Goal: Information Seeking & Learning: Learn about a topic

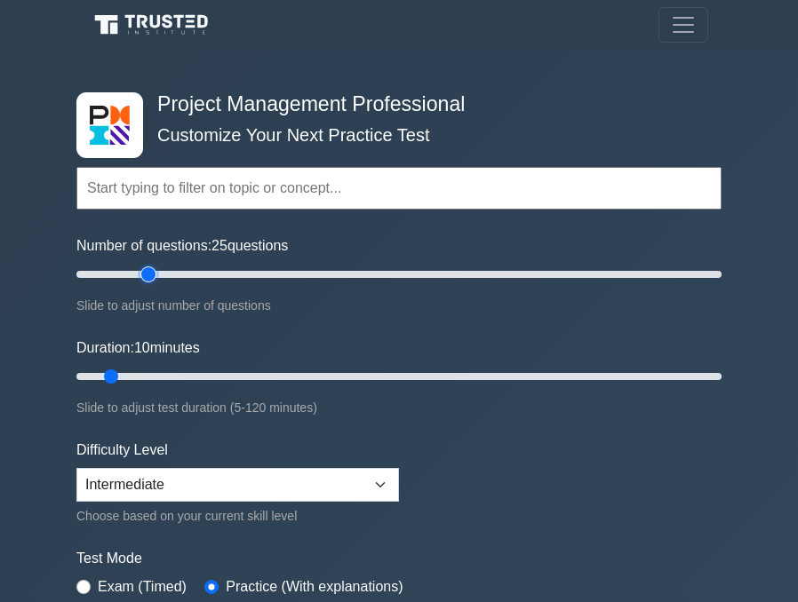
type input "25"
click at [155, 274] on input "Number of questions: 25 questions" at bounding box center [398, 274] width 645 height 21
type input "20"
click at [171, 370] on input "Duration: 20 minutes" at bounding box center [398, 376] width 645 height 21
type input "20"
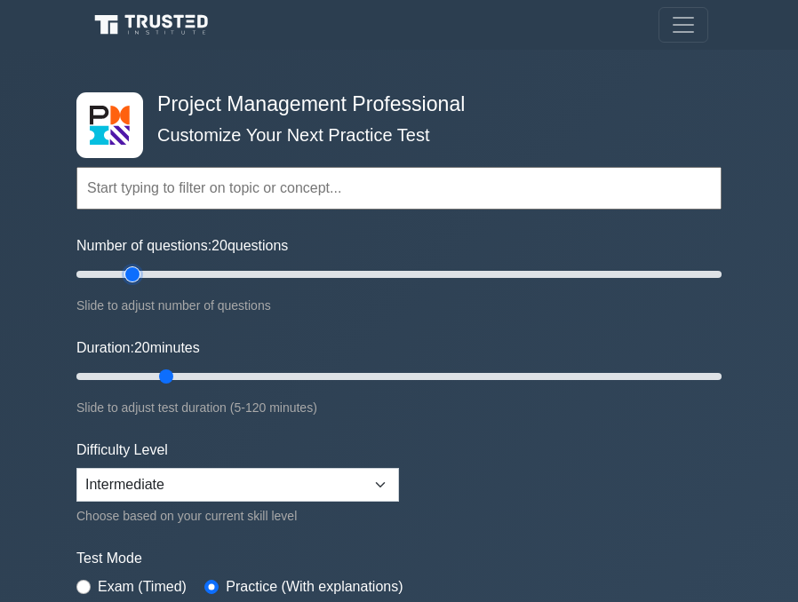
click at [139, 270] on input "Number of questions: 20 questions" at bounding box center [398, 274] width 645 height 21
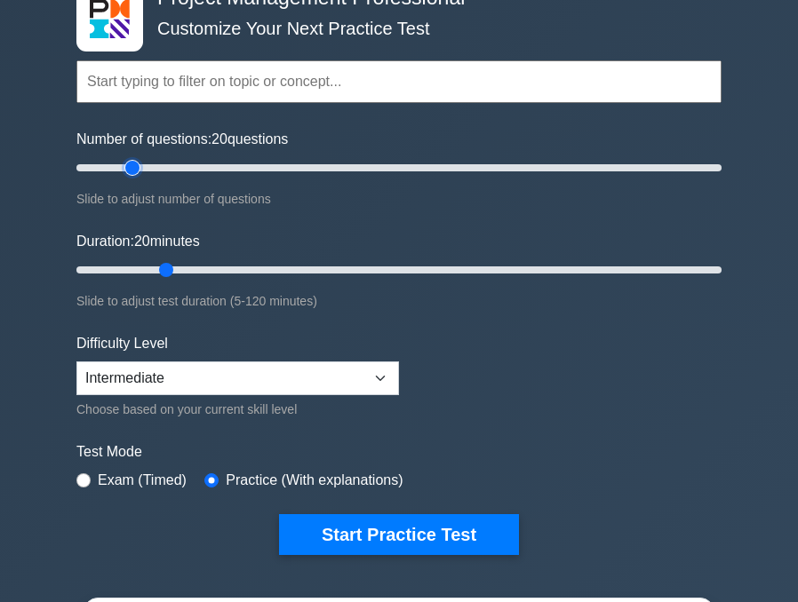
scroll to position [444, 0]
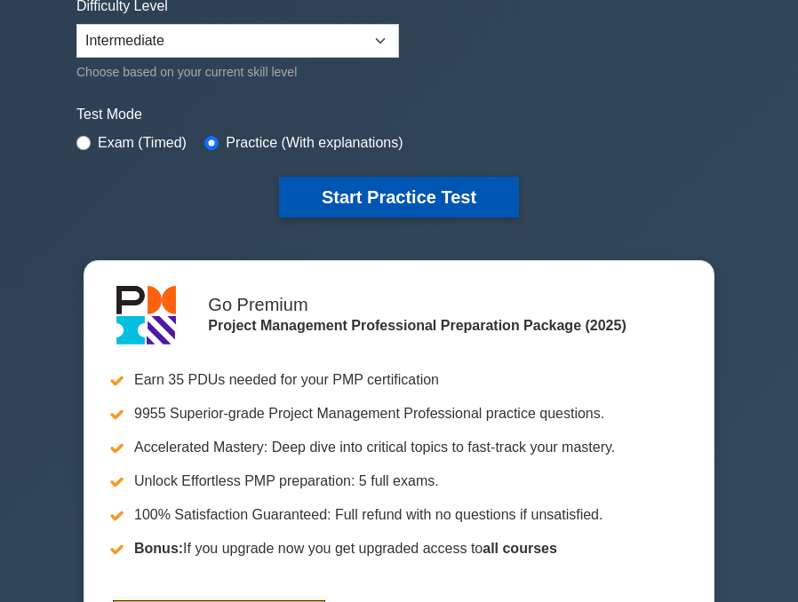
click at [382, 194] on button "Start Practice Test" at bounding box center [399, 197] width 240 height 41
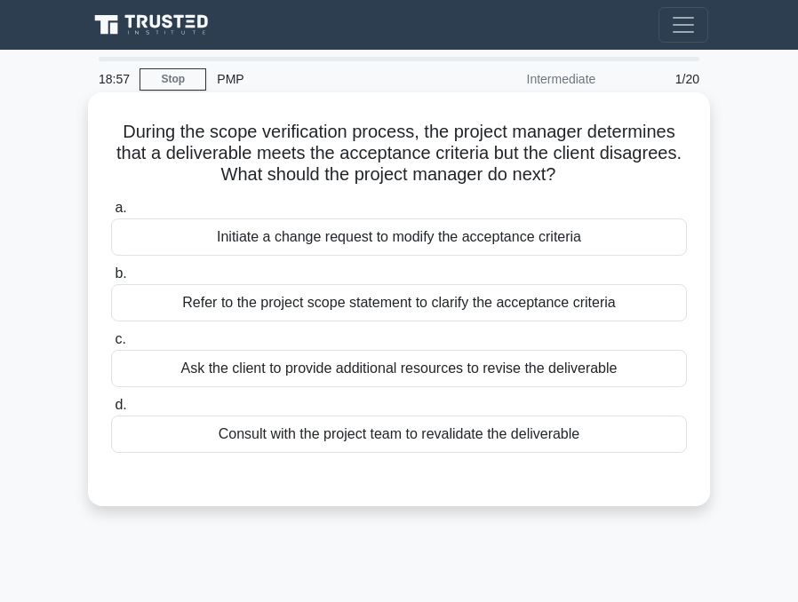
click at [310, 307] on div "Refer to the project scope statement to clarify the acceptance criteria" at bounding box center [399, 302] width 576 height 37
click at [111, 280] on input "b. Refer to the project scope statement to clarify the acceptance criteria" at bounding box center [111, 274] width 0 height 12
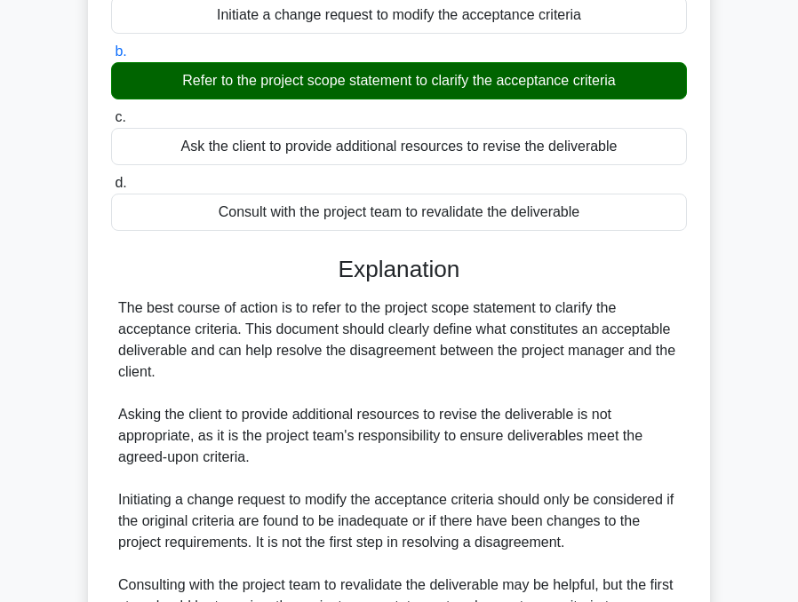
scroll to position [421, 0]
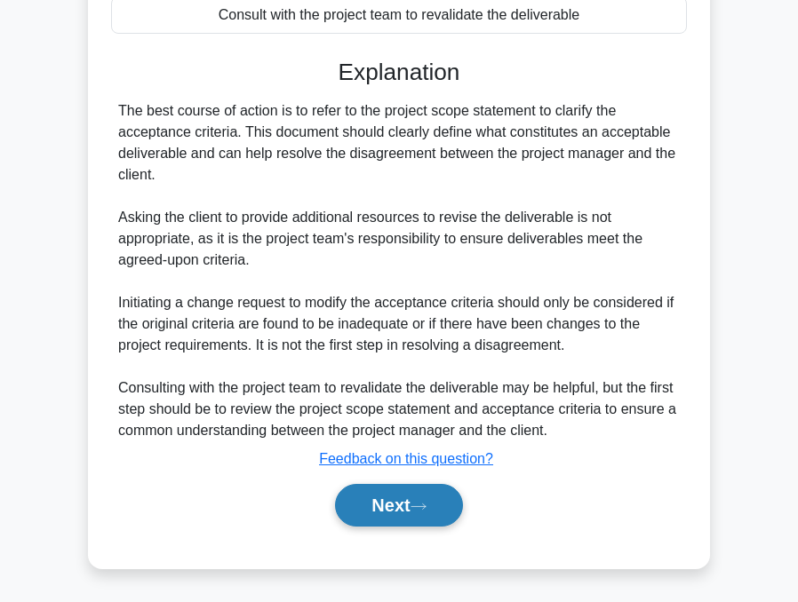
click at [405, 497] on button "Next" at bounding box center [398, 505] width 127 height 43
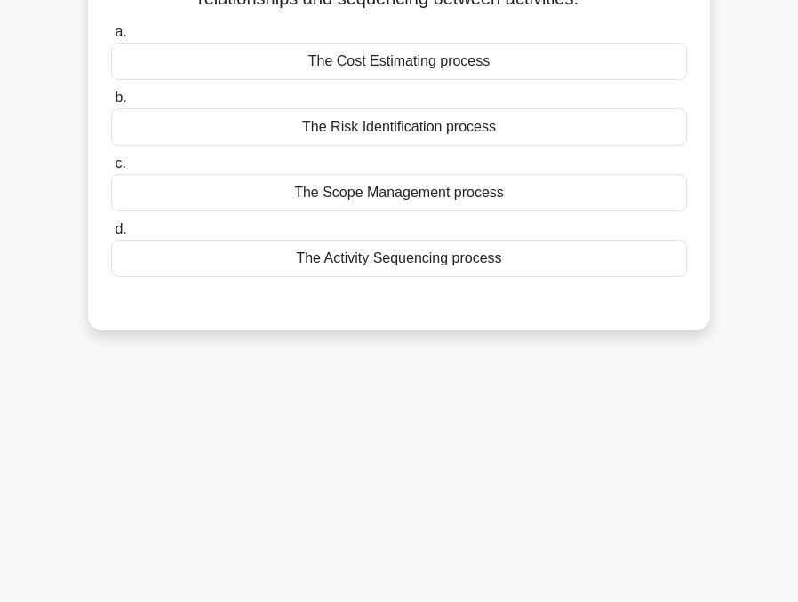
scroll to position [0, 0]
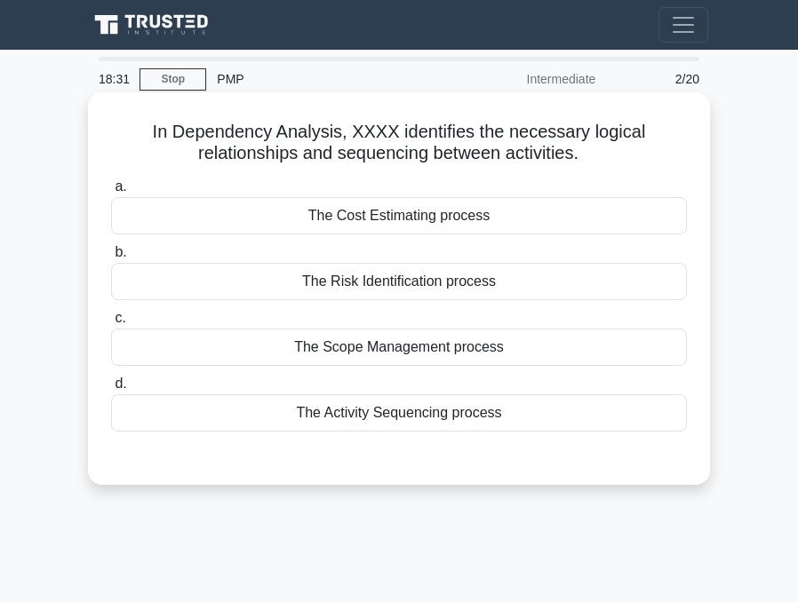
click at [337, 414] on div "The Activity Sequencing process" at bounding box center [399, 412] width 576 height 37
click at [111, 390] on input "d. The Activity Sequencing process" at bounding box center [111, 384] width 0 height 12
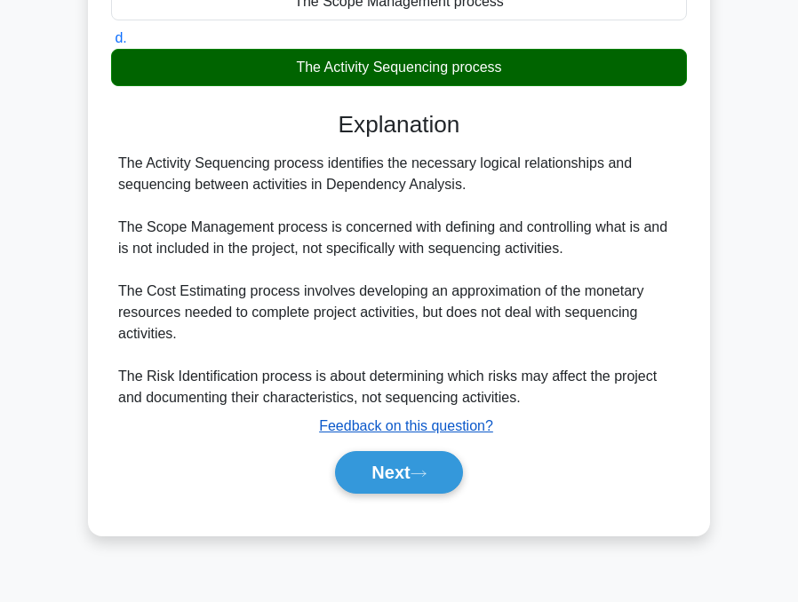
scroll to position [350, 0]
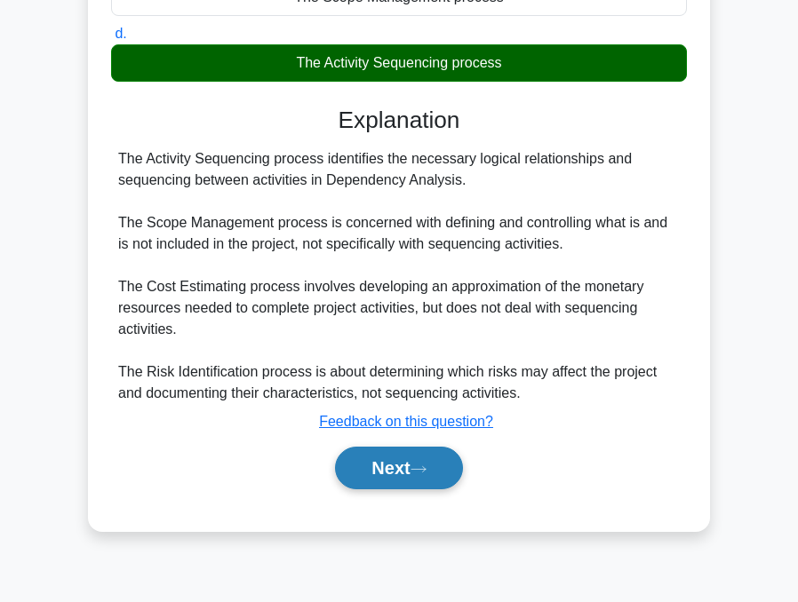
click at [376, 474] on button "Next" at bounding box center [398, 468] width 127 height 43
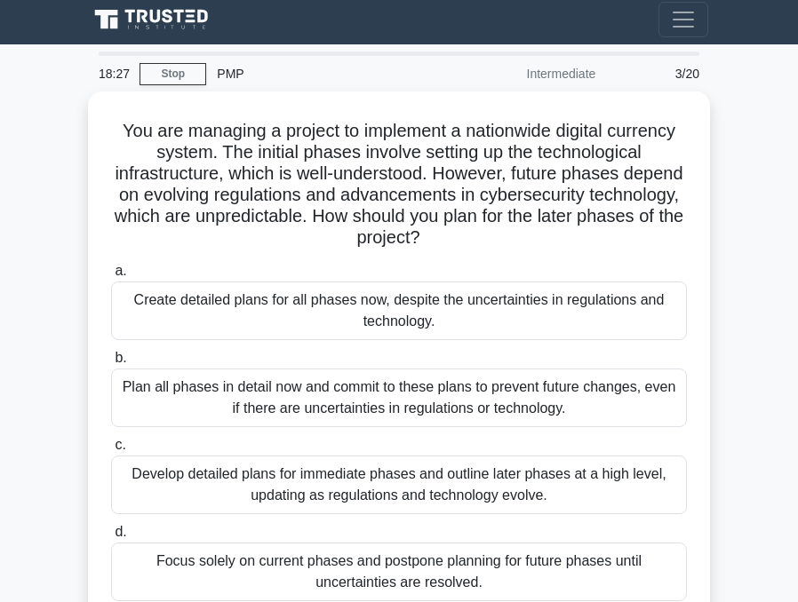
scroll to position [89, 0]
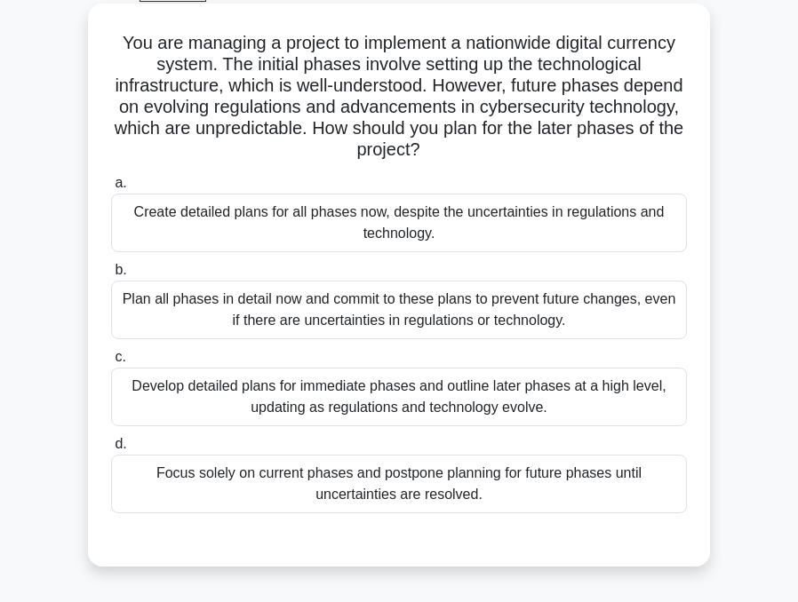
click at [336, 228] on div "Create detailed plans for all phases now, despite the uncertainties in regulati…" at bounding box center [399, 223] width 576 height 59
click at [111, 189] on input "a. Create detailed plans for all phases now, despite the uncertainties in regul…" at bounding box center [111, 184] width 0 height 12
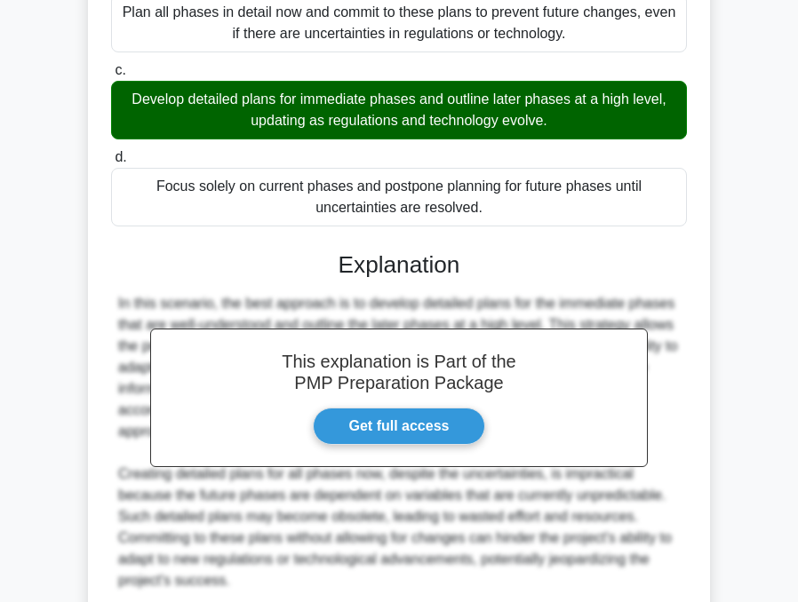
scroll to position [679, 0]
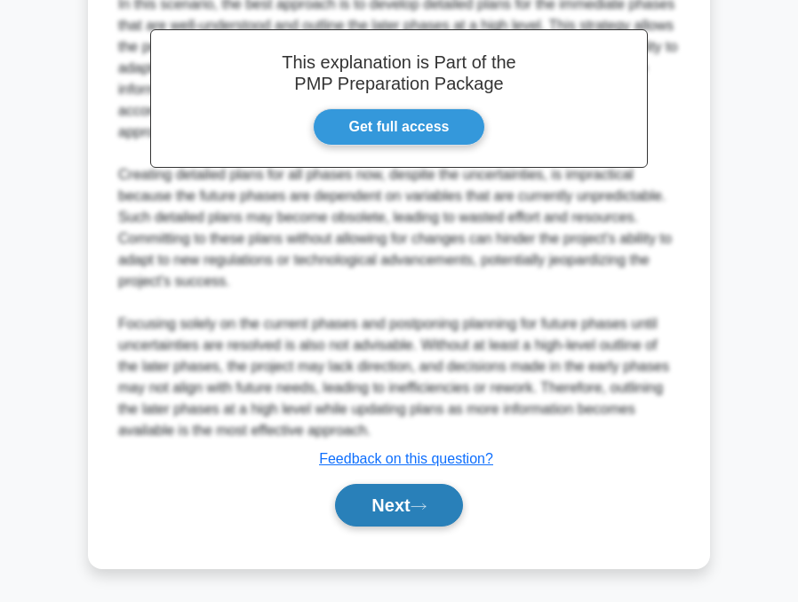
click at [385, 511] on button "Next" at bounding box center [398, 505] width 127 height 43
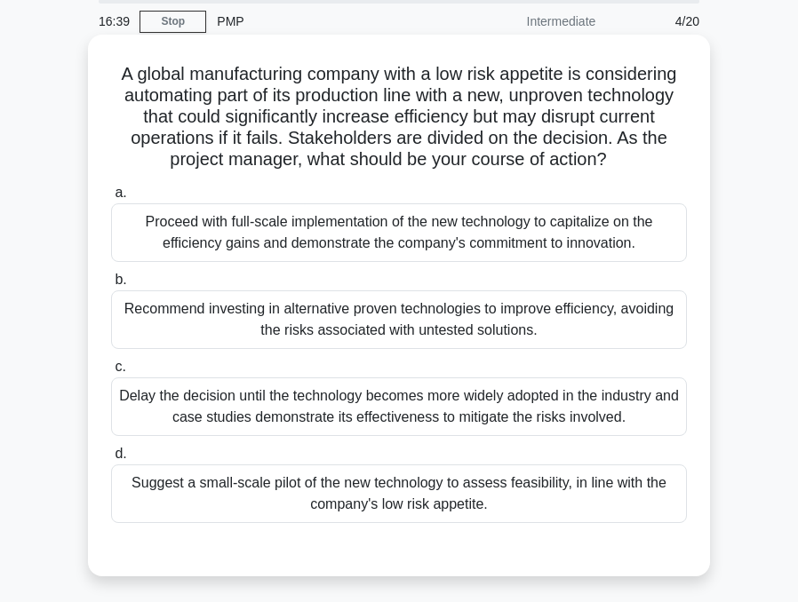
scroll to position [89, 0]
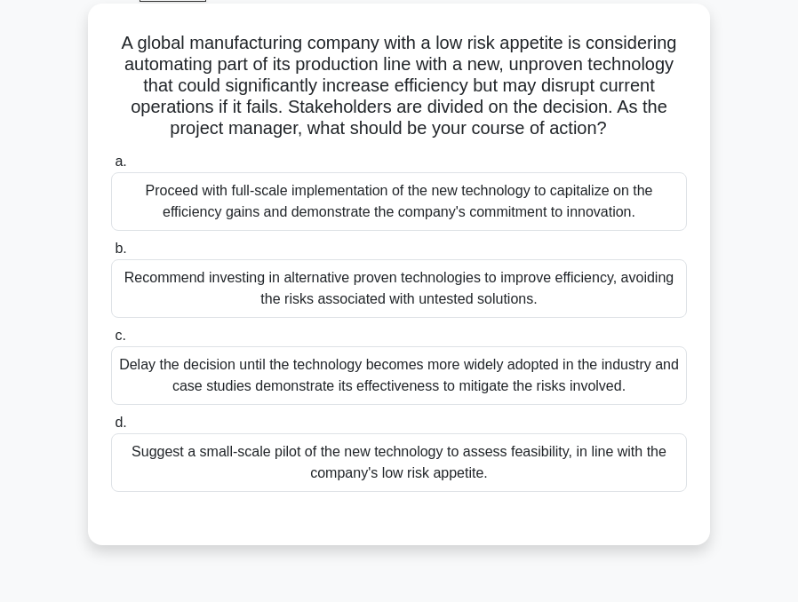
click at [329, 464] on div "Suggest a small-scale pilot of the new technology to assess feasibility, in lin…" at bounding box center [399, 462] width 576 height 59
click at [111, 429] on input "d. Suggest a small-scale pilot of the new technology to assess feasibility, in …" at bounding box center [111, 424] width 0 height 12
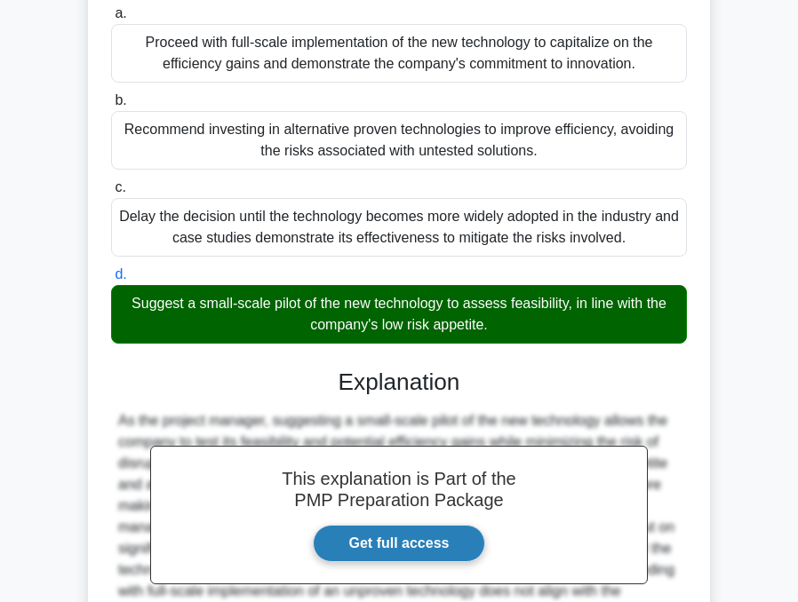
scroll to position [421, 0]
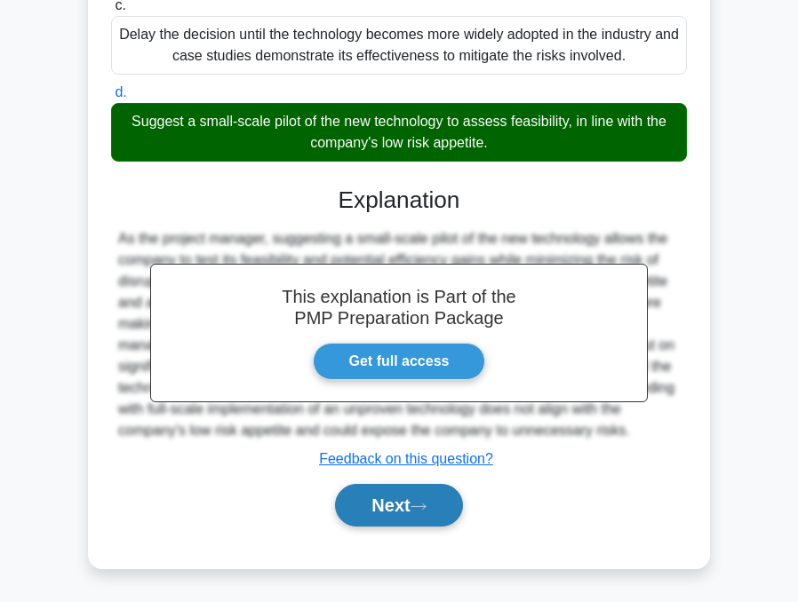
click at [369, 503] on button "Next" at bounding box center [398, 505] width 127 height 43
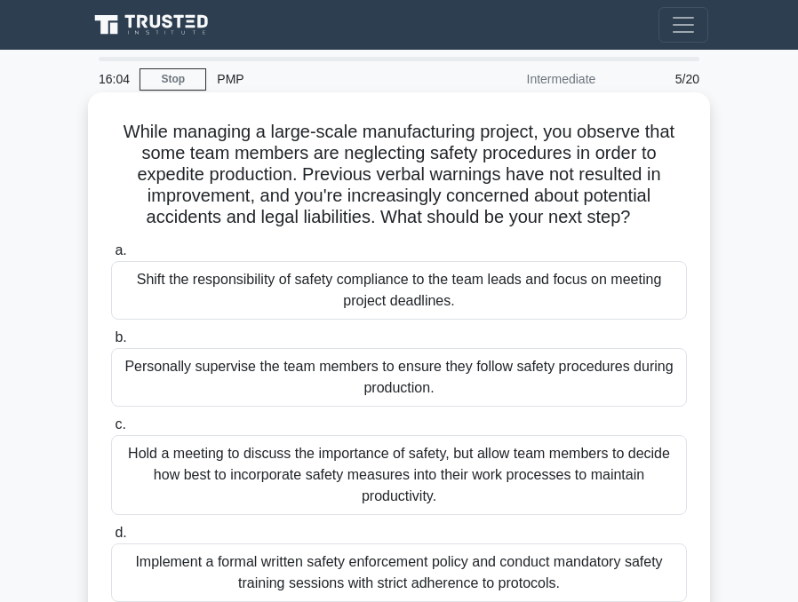
scroll to position [89, 0]
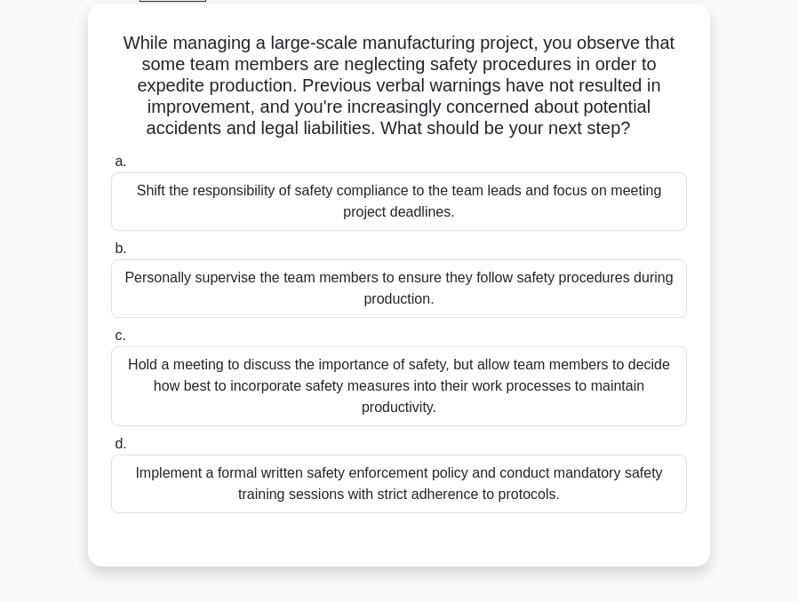
click at [338, 379] on div "Hold a meeting to discuss the importance of safety, but allow team members to d…" at bounding box center [399, 386] width 576 height 80
click at [111, 342] on input "c. Hold a meeting to discuss the importance of safety, but allow team members t…" at bounding box center [111, 336] width 0 height 12
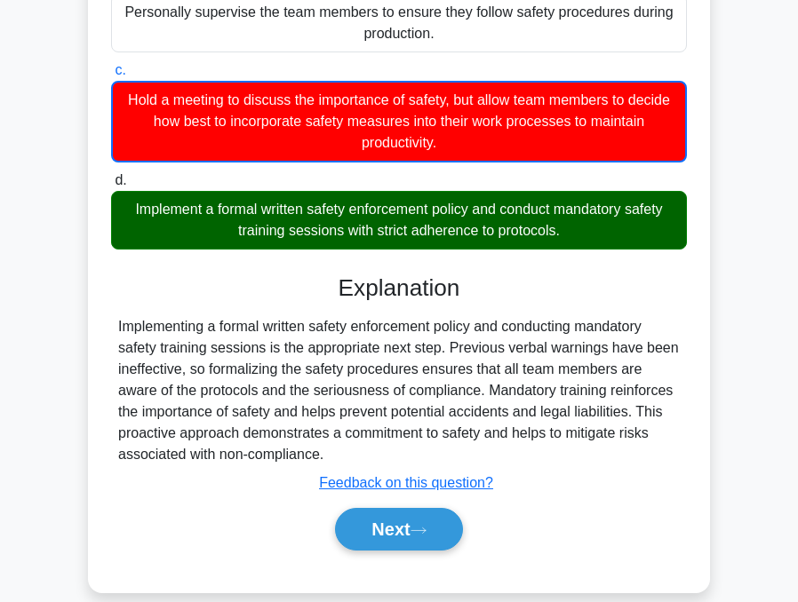
scroll to position [380, 0]
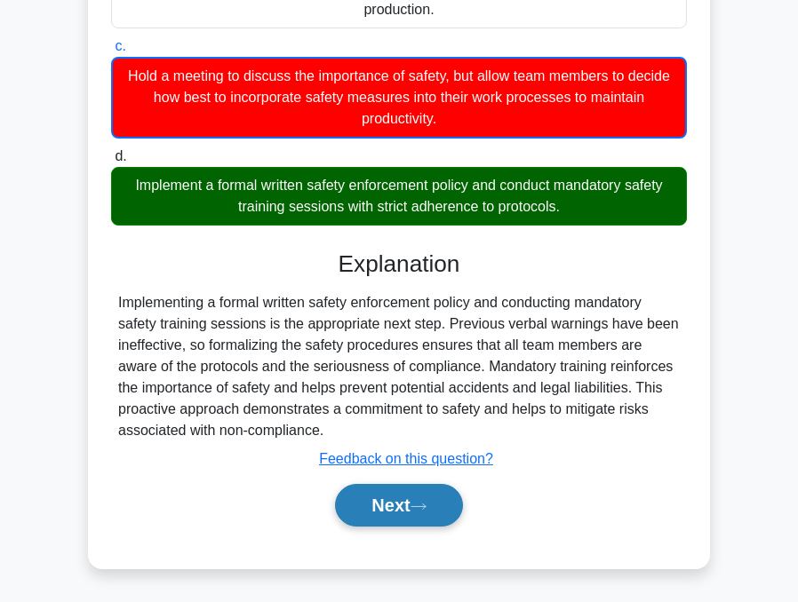
click at [383, 484] on button "Next" at bounding box center [398, 505] width 127 height 43
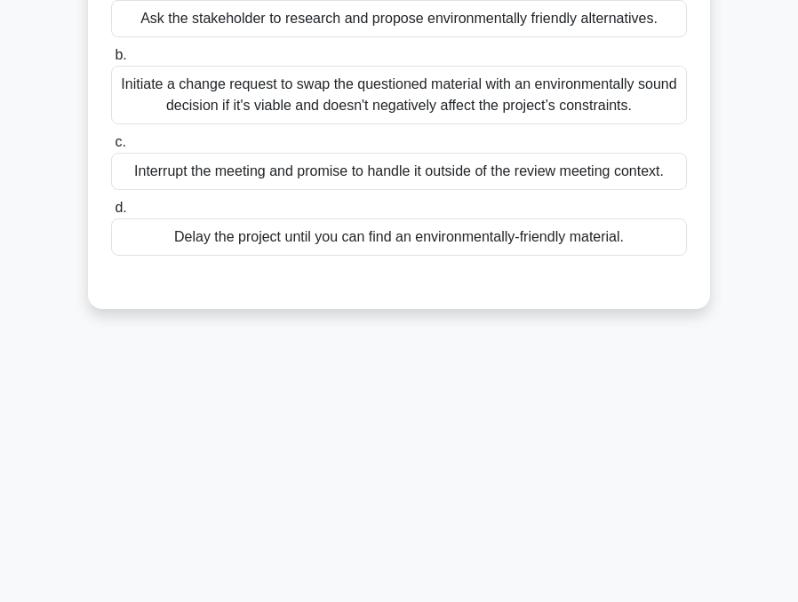
scroll to position [0, 0]
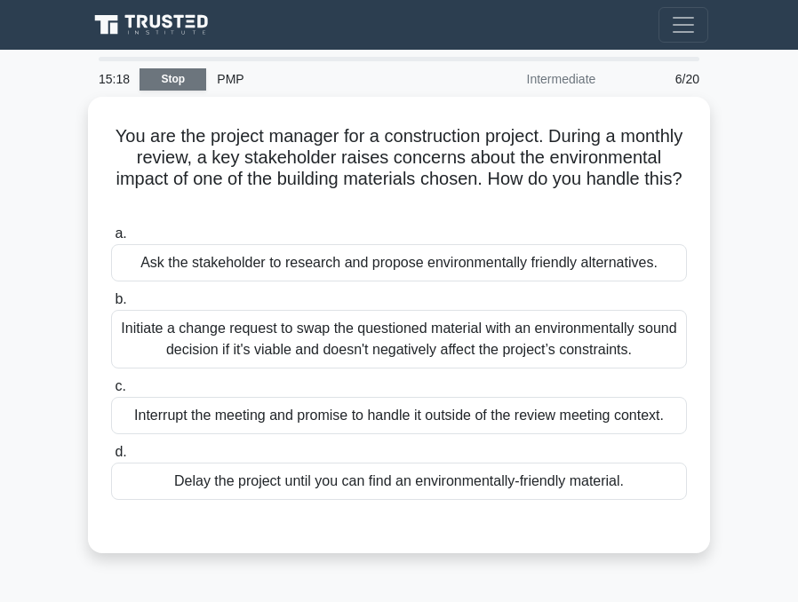
click at [176, 79] on link "Stop" at bounding box center [172, 79] width 67 height 22
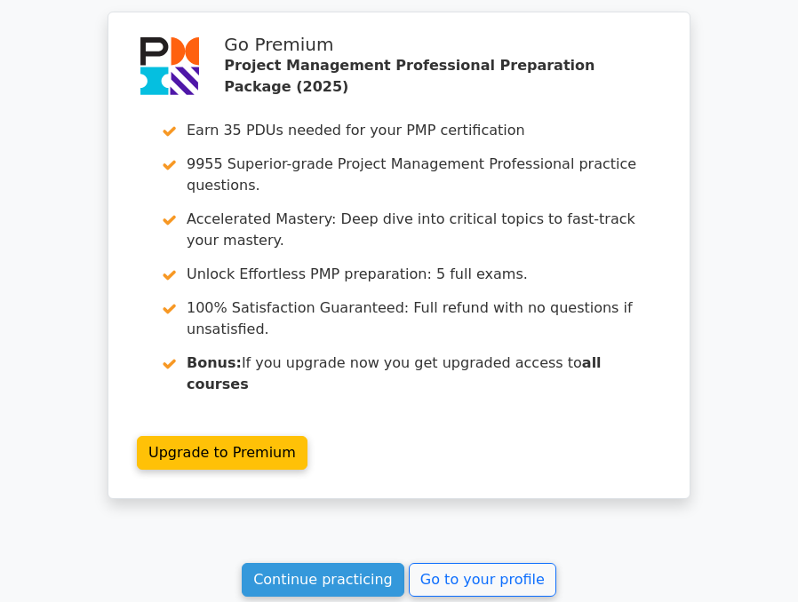
scroll to position [2873, 0]
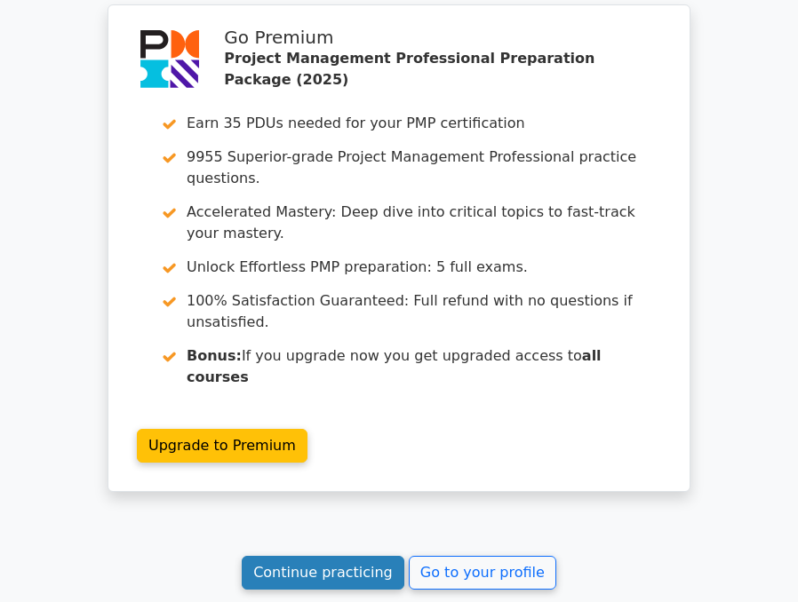
click at [365, 556] on link "Continue practicing" at bounding box center [323, 573] width 163 height 34
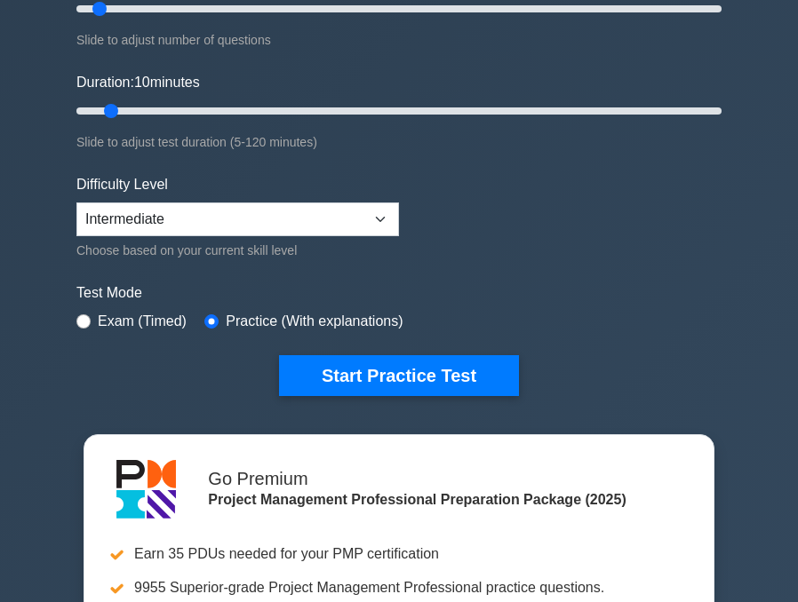
scroll to position [266, 0]
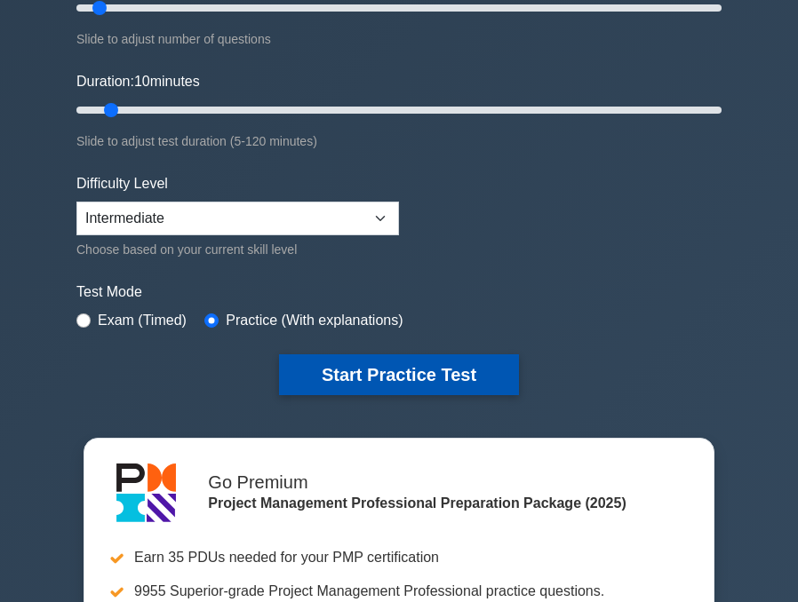
click at [351, 365] on button "Start Practice Test" at bounding box center [399, 374] width 240 height 41
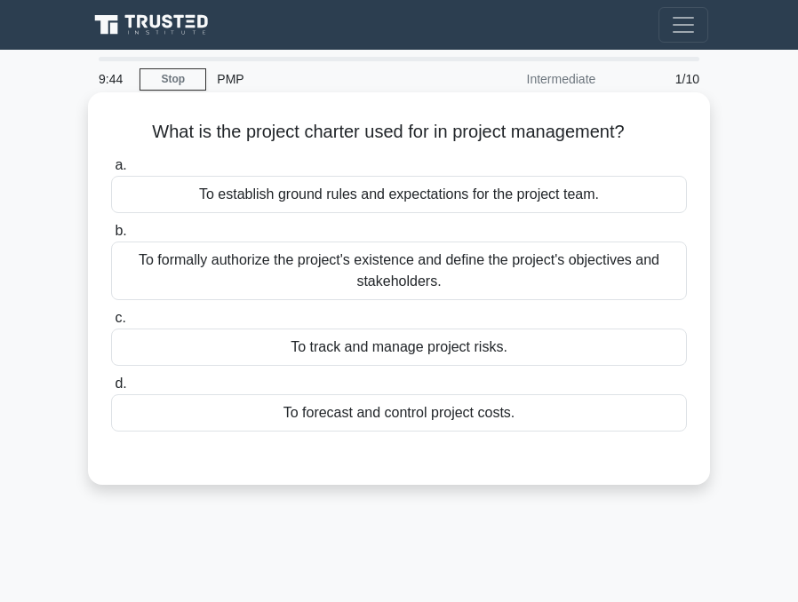
click at [343, 195] on div "To establish ground rules and expectations for the project team." at bounding box center [399, 194] width 576 height 37
click at [111, 171] on input "a. To establish ground rules and expectations for the project team." at bounding box center [111, 166] width 0 height 12
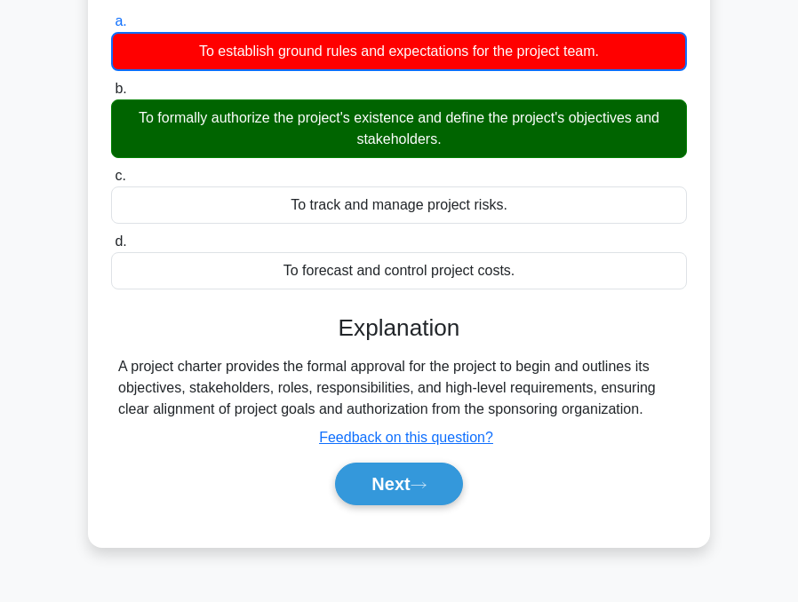
scroll to position [350, 0]
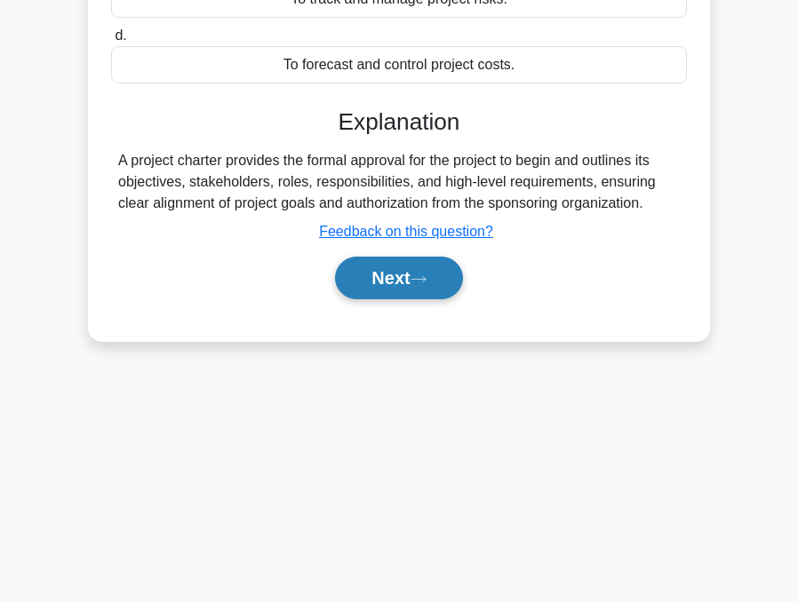
click at [426, 276] on icon at bounding box center [418, 279] width 16 height 10
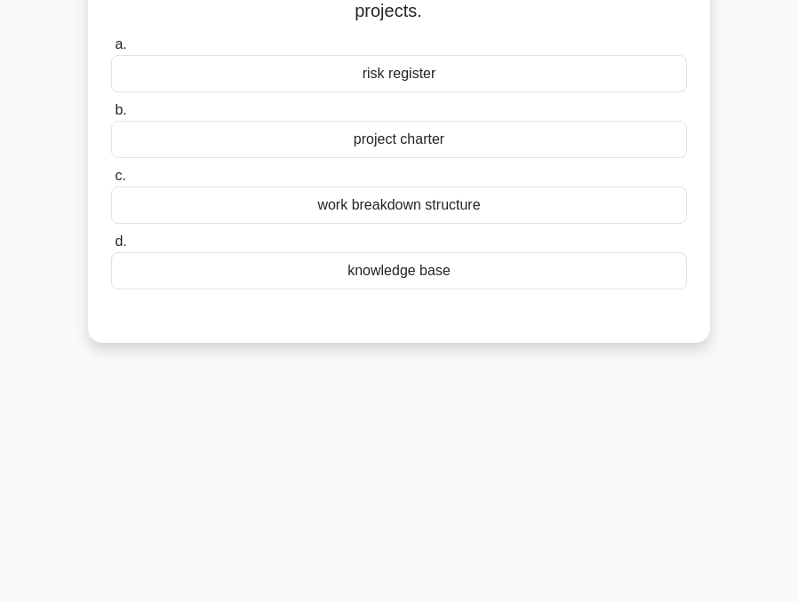
scroll to position [0, 0]
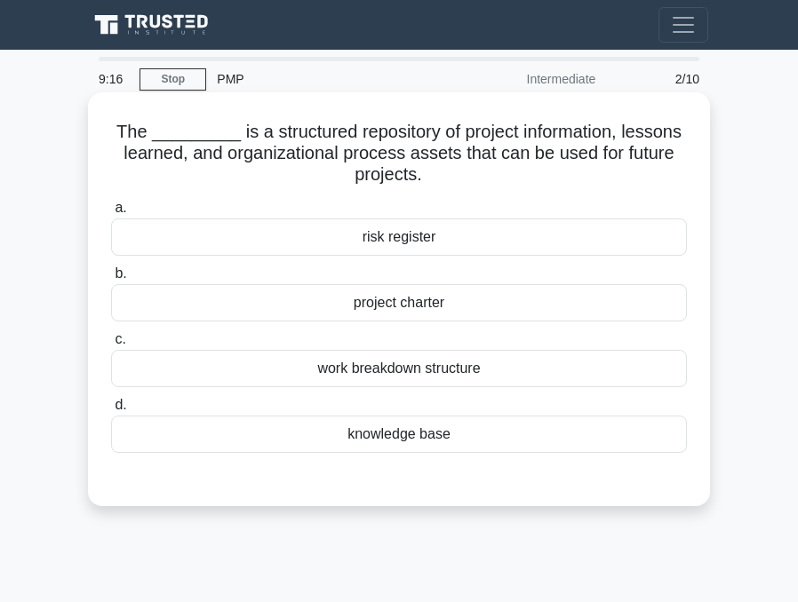
click at [447, 437] on div "knowledge base" at bounding box center [399, 434] width 576 height 37
click at [111, 411] on input "d. knowledge base" at bounding box center [111, 406] width 0 height 12
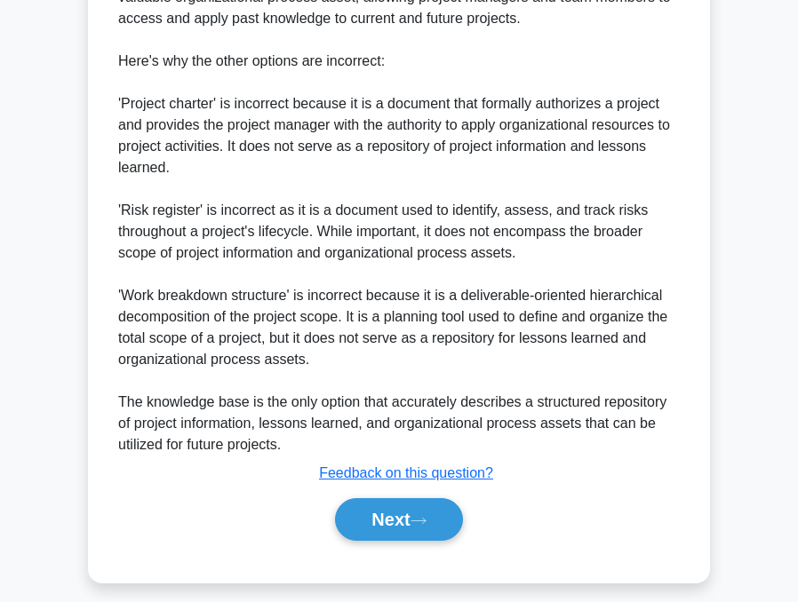
scroll to position [622, 0]
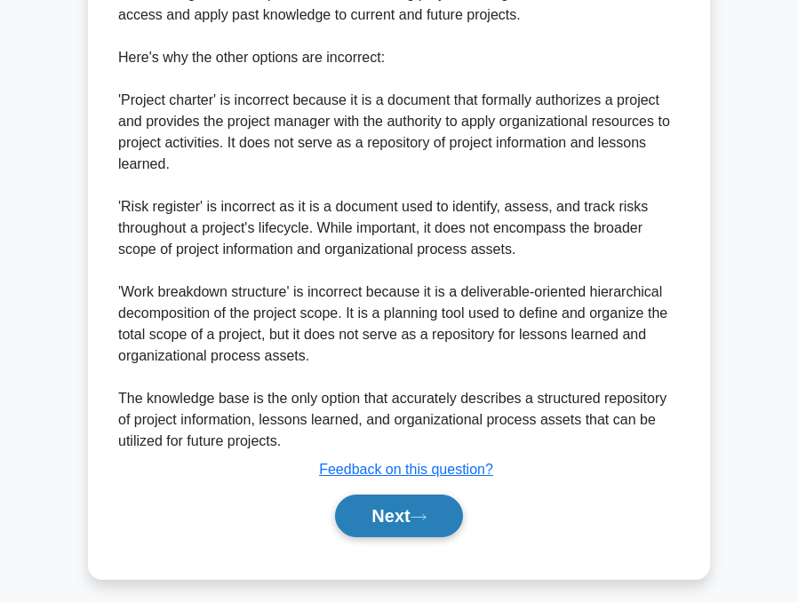
click at [401, 516] on button "Next" at bounding box center [398, 516] width 127 height 43
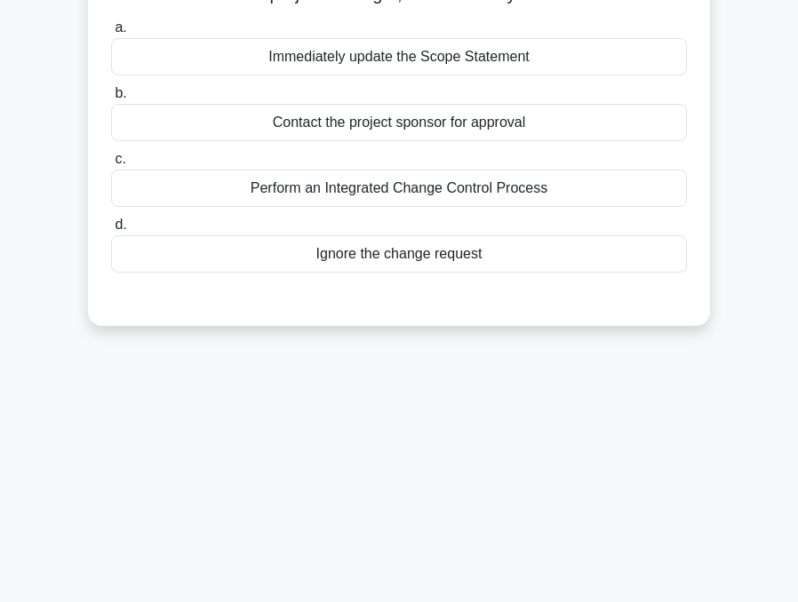
scroll to position [0, 0]
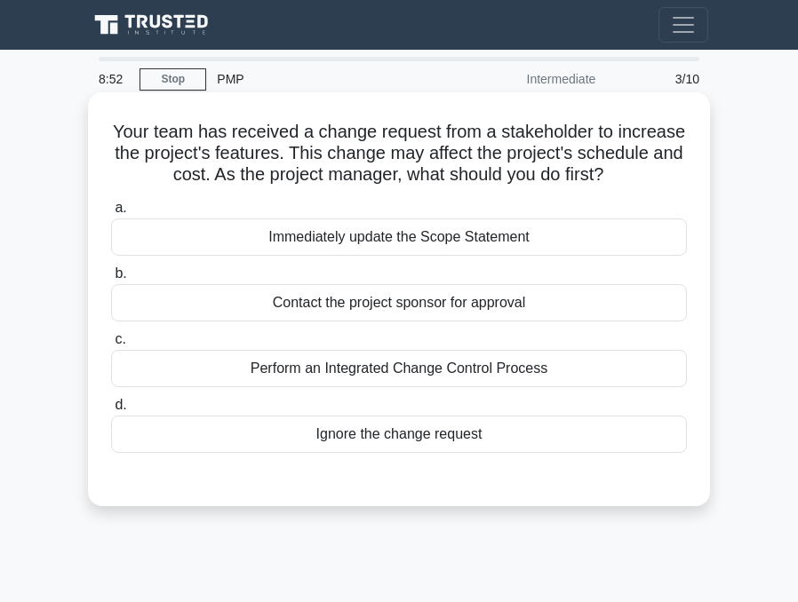
click at [354, 374] on div "Perform an Integrated Change Control Process" at bounding box center [399, 368] width 576 height 37
click at [111, 346] on input "c. Perform an Integrated Change Control Process" at bounding box center [111, 340] width 0 height 12
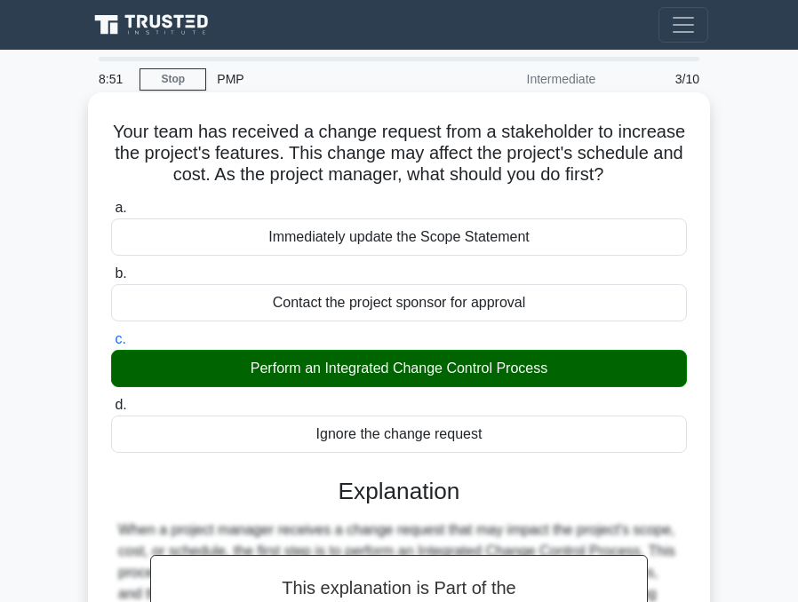
scroll to position [350, 0]
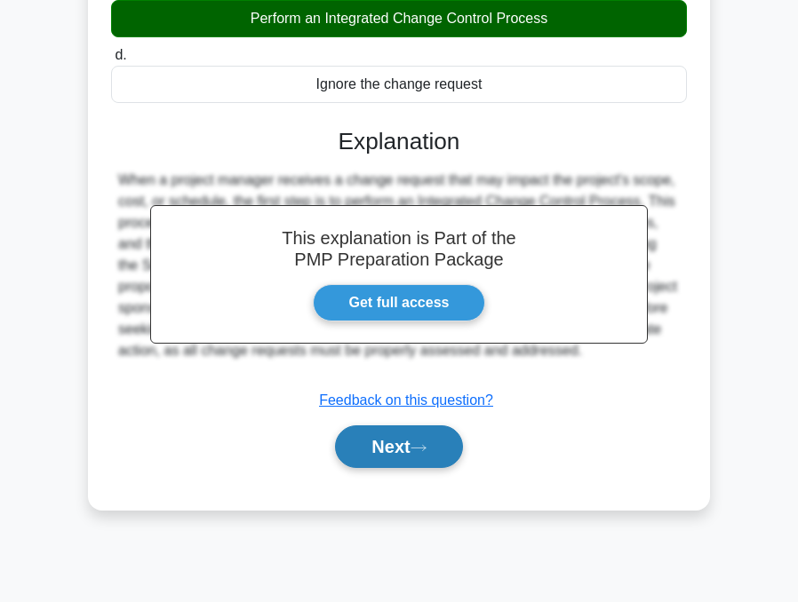
click at [381, 453] on button "Next" at bounding box center [398, 446] width 127 height 43
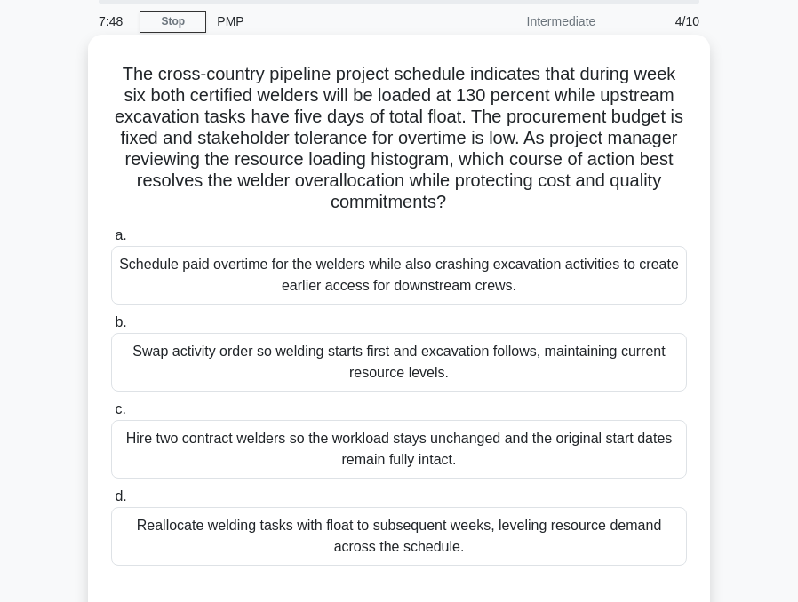
scroll to position [89, 0]
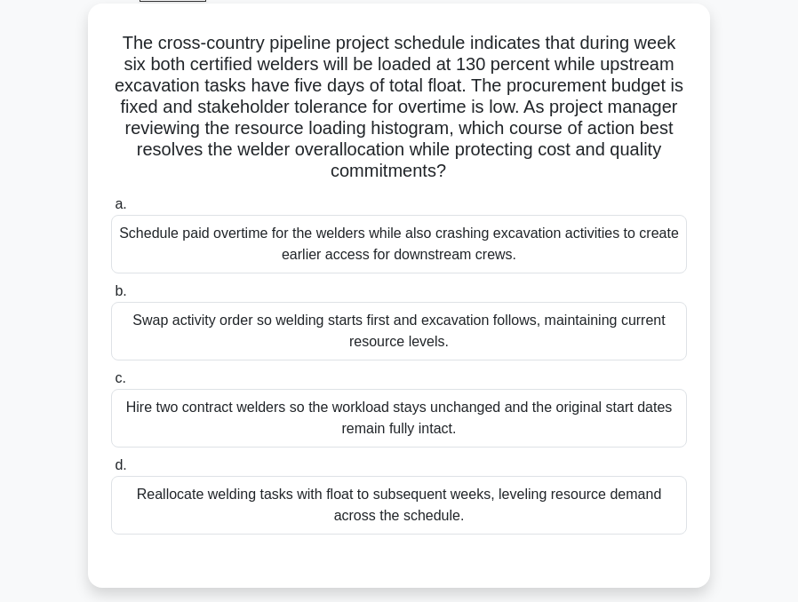
click at [249, 231] on div "Schedule paid overtime for the welders while also crashing excavation activitie…" at bounding box center [399, 244] width 576 height 59
click at [111, 211] on input "a. Schedule paid overtime for the welders while also crashing excavation activi…" at bounding box center [111, 205] width 0 height 12
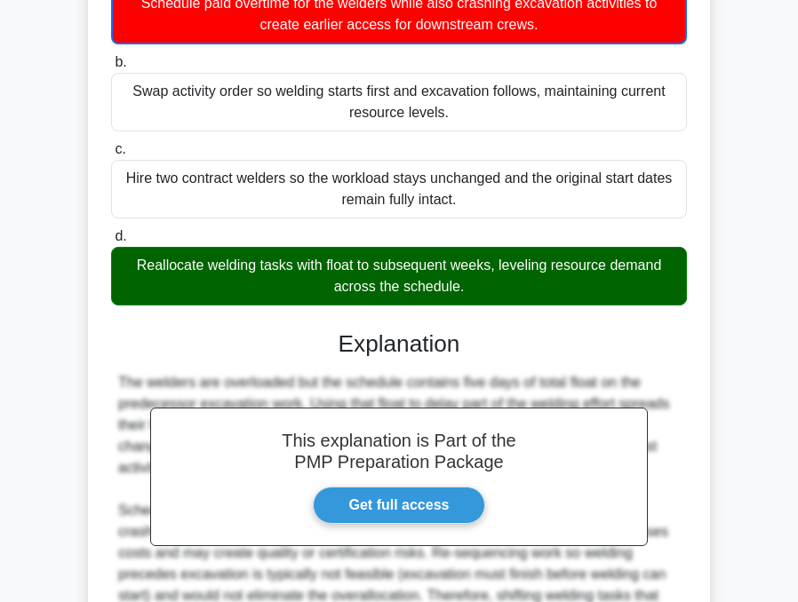
scroll to position [508, 0]
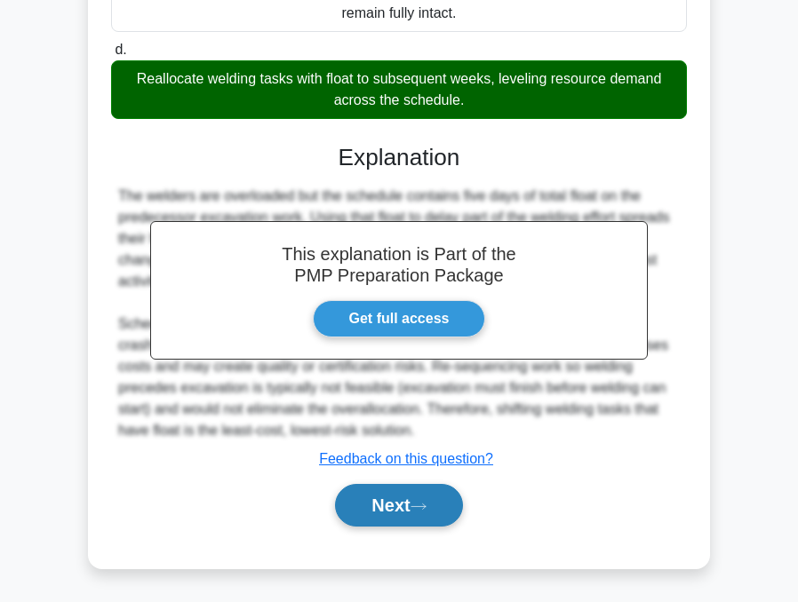
click at [394, 496] on button "Next" at bounding box center [398, 505] width 127 height 43
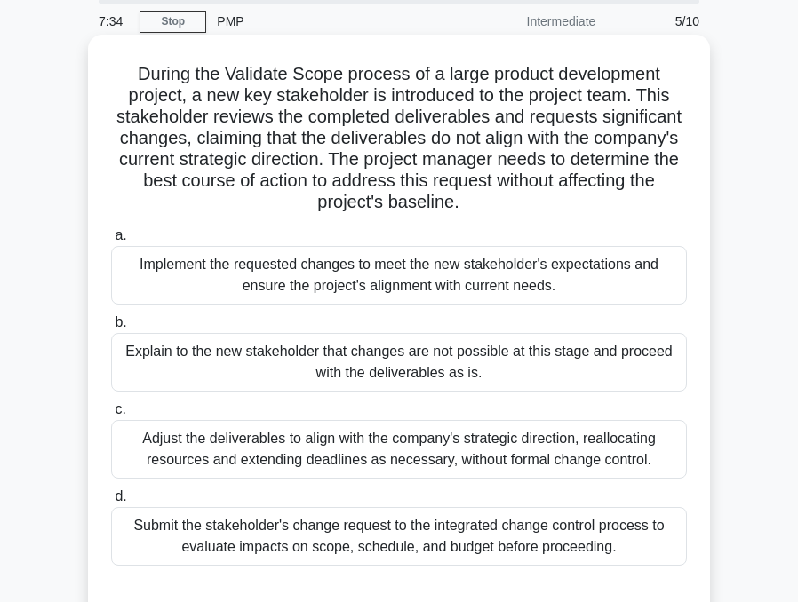
scroll to position [89, 0]
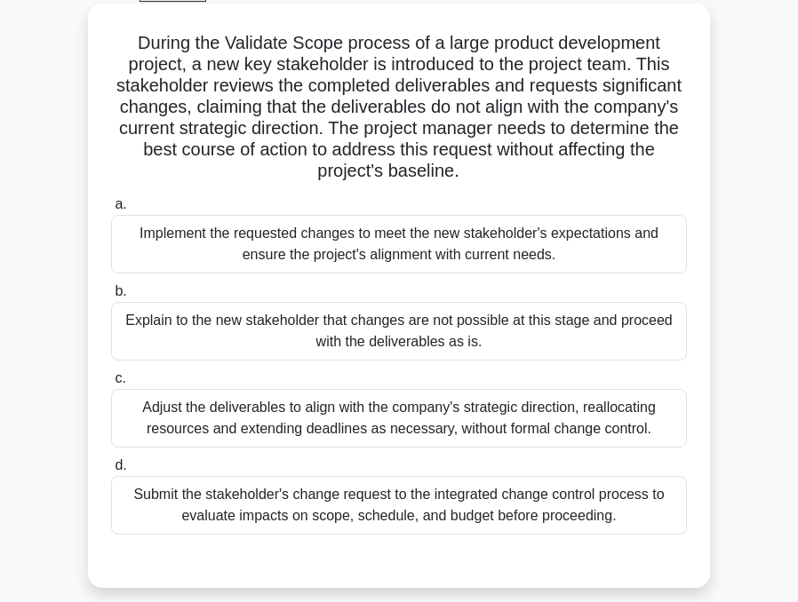
click at [358, 505] on div "Submit the stakeholder's change request to the integrated change control proces…" at bounding box center [399, 505] width 576 height 59
click at [111, 472] on input "d. Submit the stakeholder's change request to the integrated change control pro…" at bounding box center [111, 466] width 0 height 12
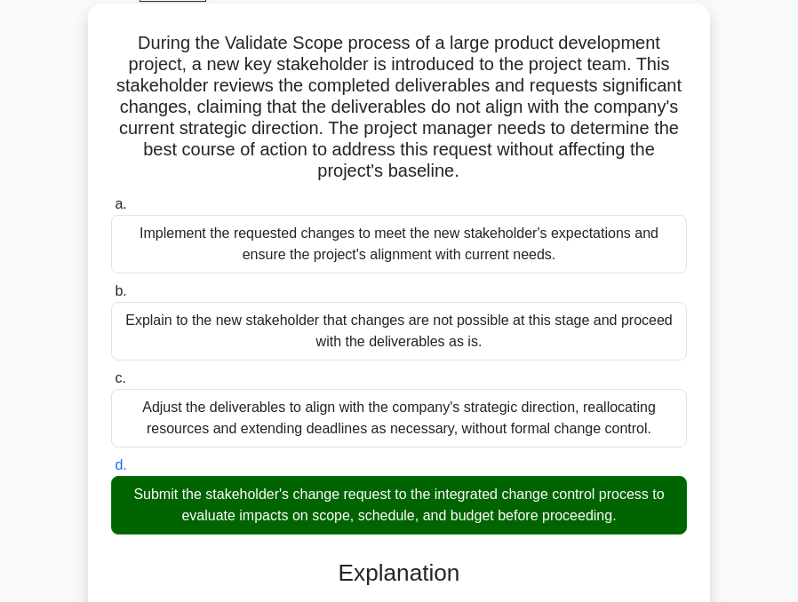
scroll to position [464, 0]
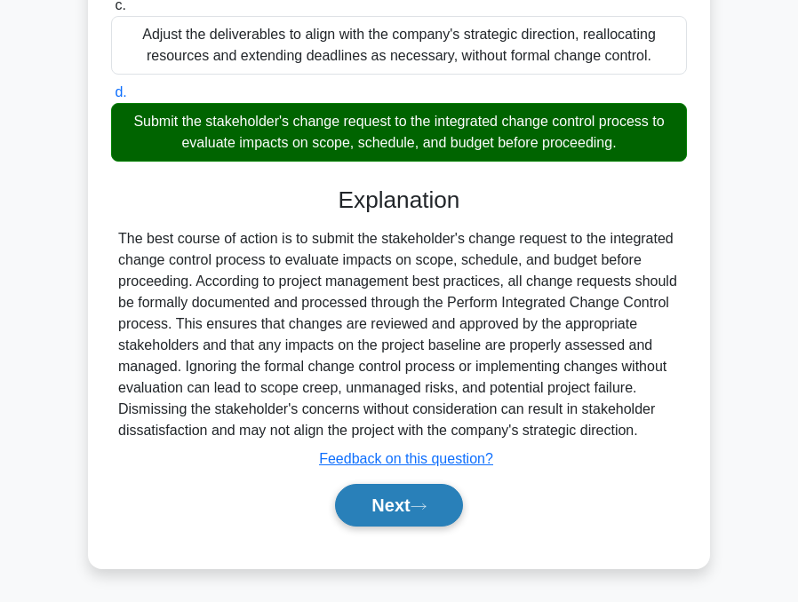
click at [362, 485] on button "Next" at bounding box center [398, 505] width 127 height 43
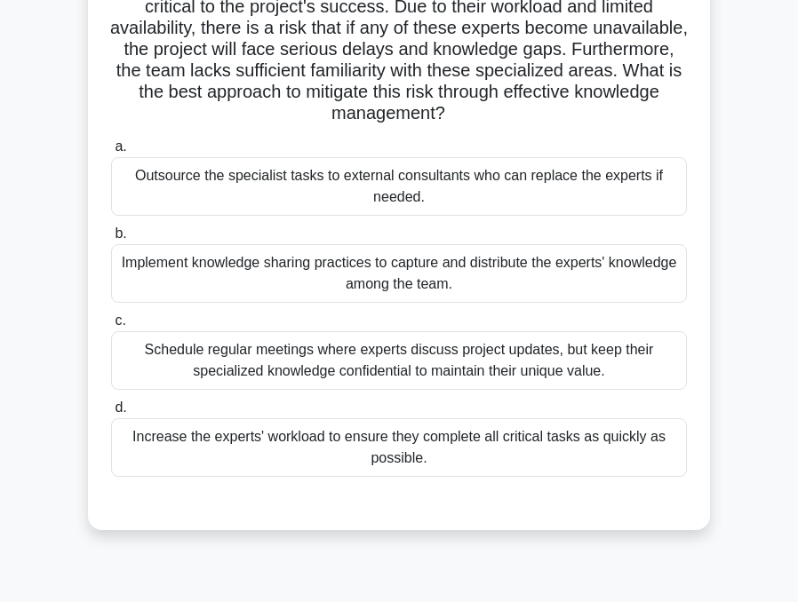
scroll to position [178, 0]
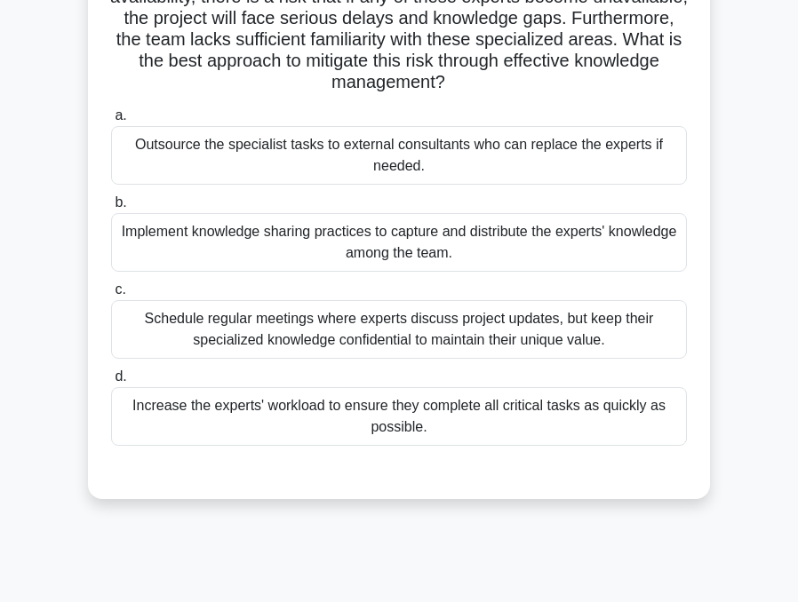
click at [207, 243] on div "Implement knowledge sharing practices to capture and distribute the experts' kn…" at bounding box center [399, 242] width 576 height 59
click at [111, 209] on input "b. Implement knowledge sharing practices to capture and distribute the experts'…" at bounding box center [111, 203] width 0 height 12
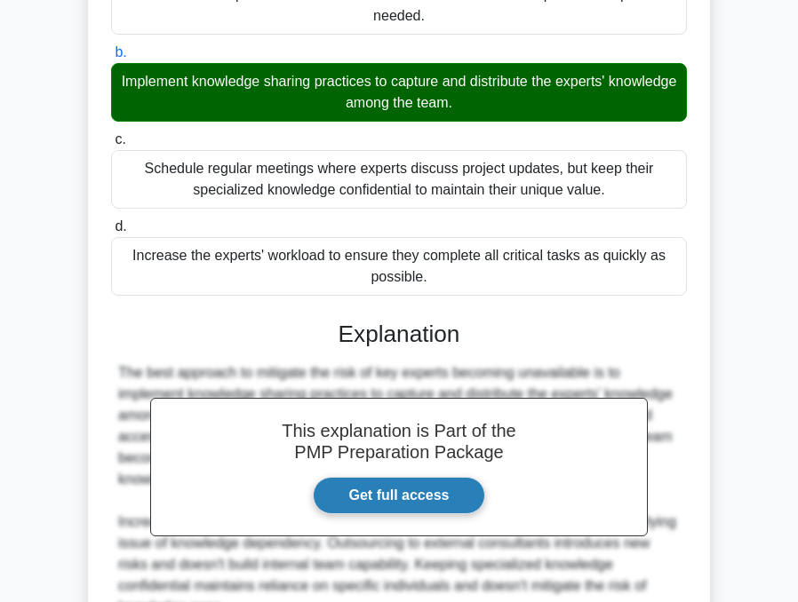
scroll to position [506, 0]
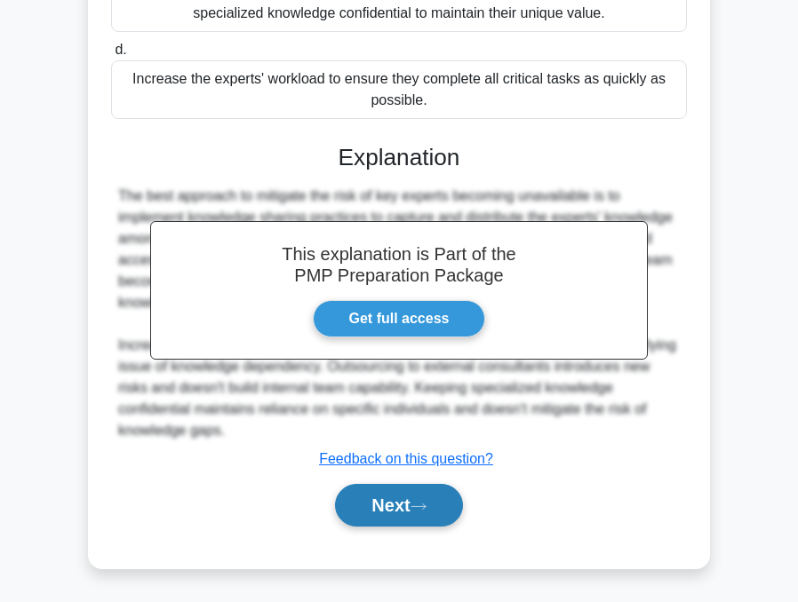
click at [386, 503] on button "Next" at bounding box center [398, 505] width 127 height 43
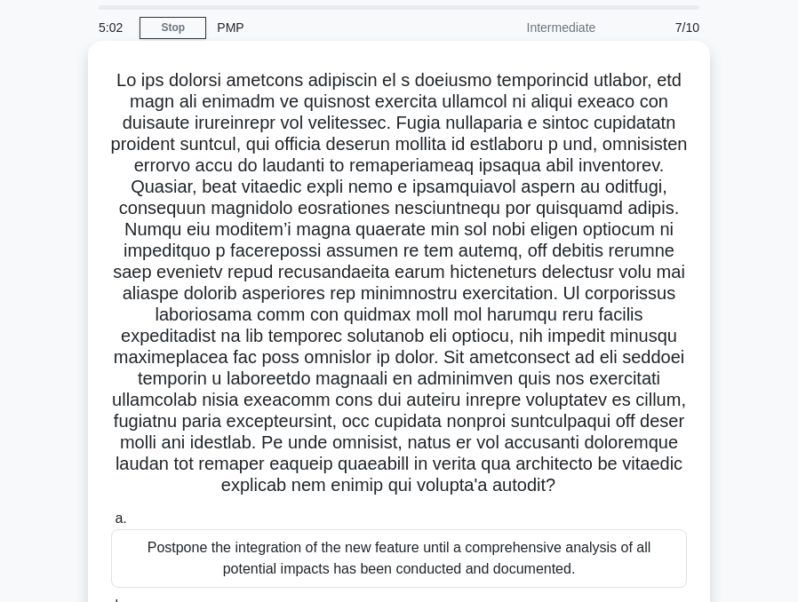
scroll to position [407, 0]
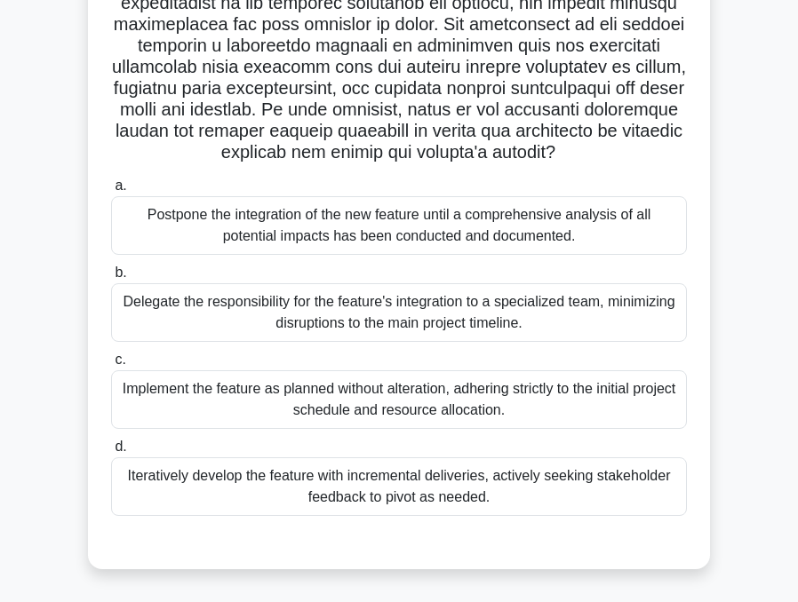
click at [303, 313] on div "Delegate the responsibility for the feature's integration to a specialized team…" at bounding box center [399, 312] width 576 height 59
drag, startPoint x: 303, startPoint y: 313, endPoint x: 215, endPoint y: 320, distance: 88.2
click at [215, 320] on div "Delegate the responsibility for the feature's integration to a specialized team…" at bounding box center [399, 312] width 576 height 59
click at [111, 279] on input "b. Delegate the responsibility for the feature's integration to a specialized t…" at bounding box center [111, 273] width 0 height 12
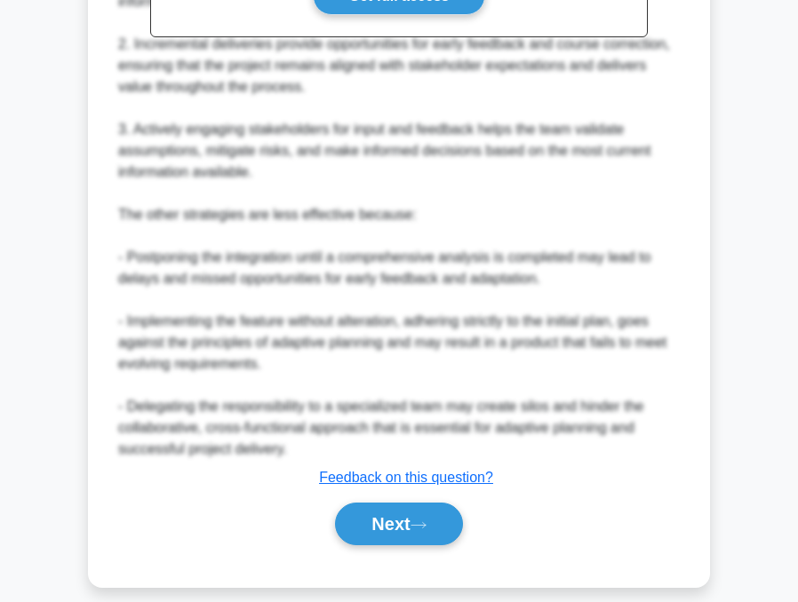
scroll to position [1148, 0]
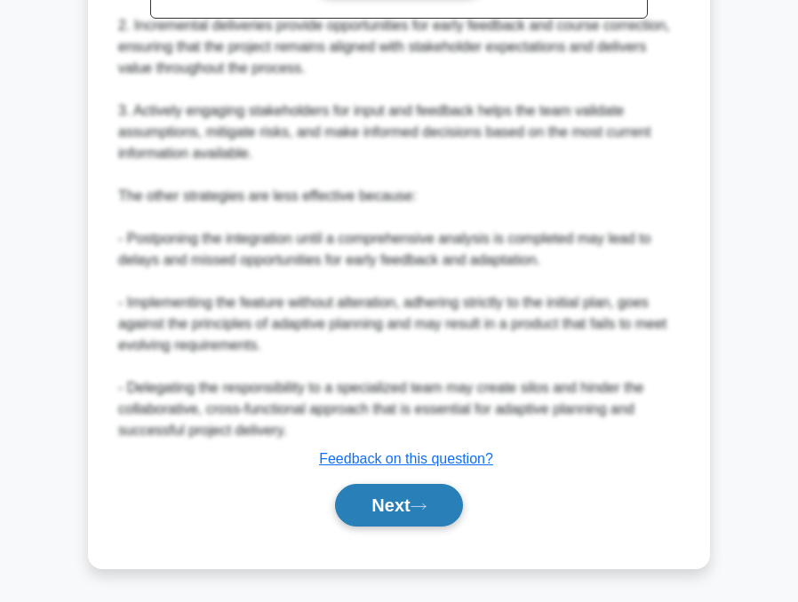
click at [383, 505] on button "Next" at bounding box center [398, 505] width 127 height 43
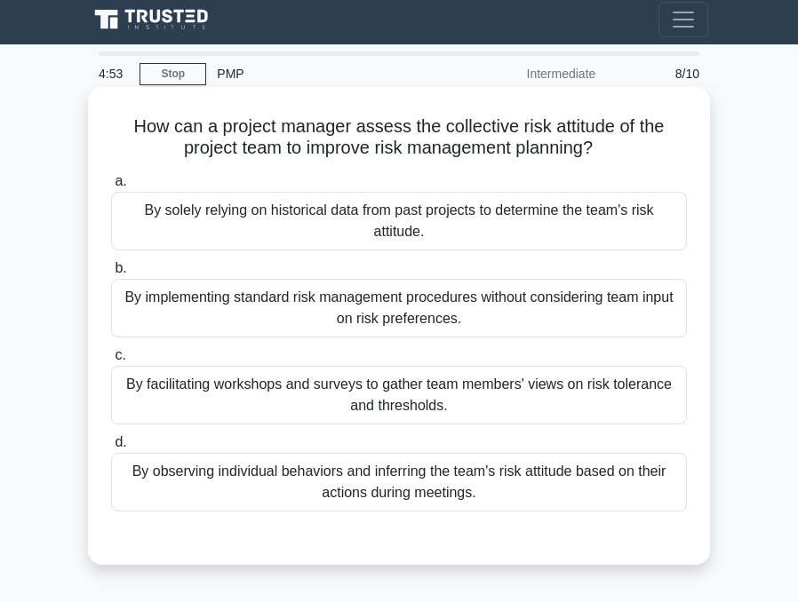
scroll to position [0, 0]
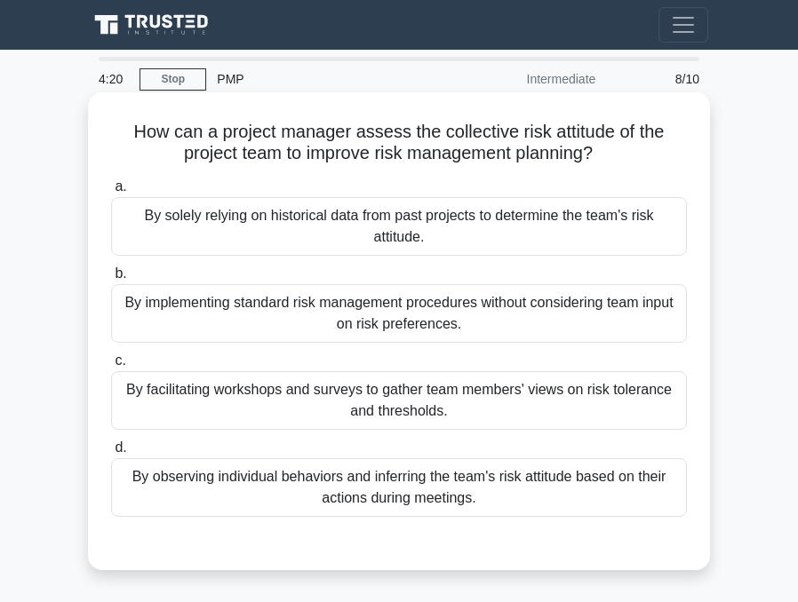
click at [388, 487] on div "By observing individual behaviors and inferring the team's risk attitude based …" at bounding box center [399, 487] width 576 height 59
click at [111, 454] on input "d. By observing individual behaviors and inferring the team's risk attitude bas…" at bounding box center [111, 448] width 0 height 12
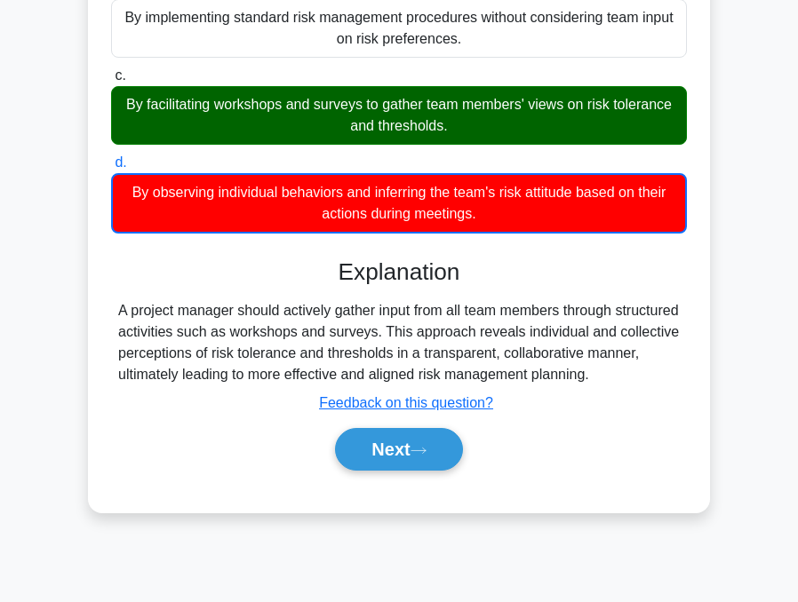
scroll to position [350, 0]
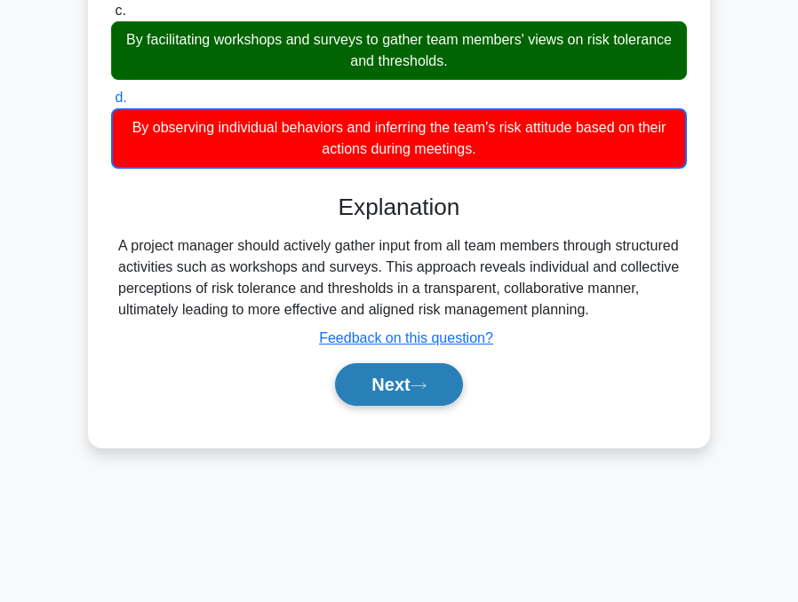
click at [381, 374] on button "Next" at bounding box center [398, 384] width 127 height 43
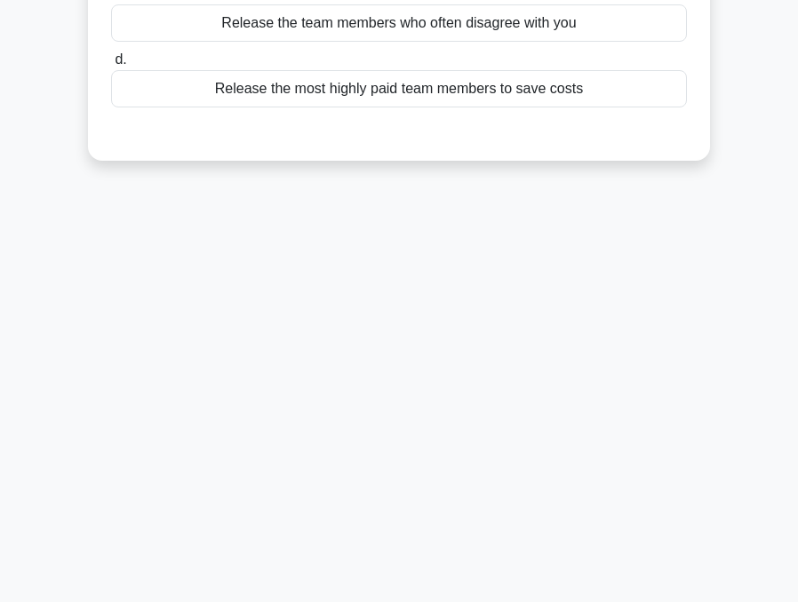
scroll to position [0, 0]
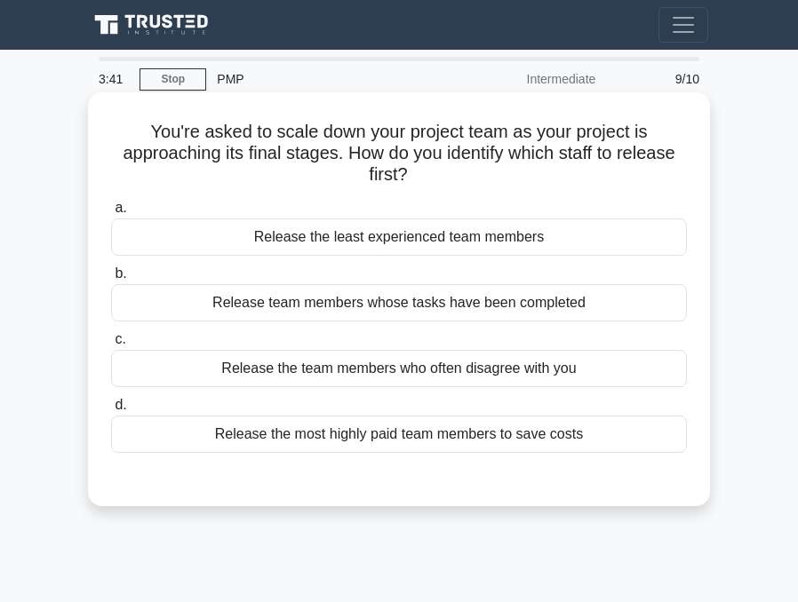
click at [400, 309] on div "Release team members whose tasks have been completed" at bounding box center [399, 302] width 576 height 37
click at [111, 280] on input "b. Release team members whose tasks have been completed" at bounding box center [111, 274] width 0 height 12
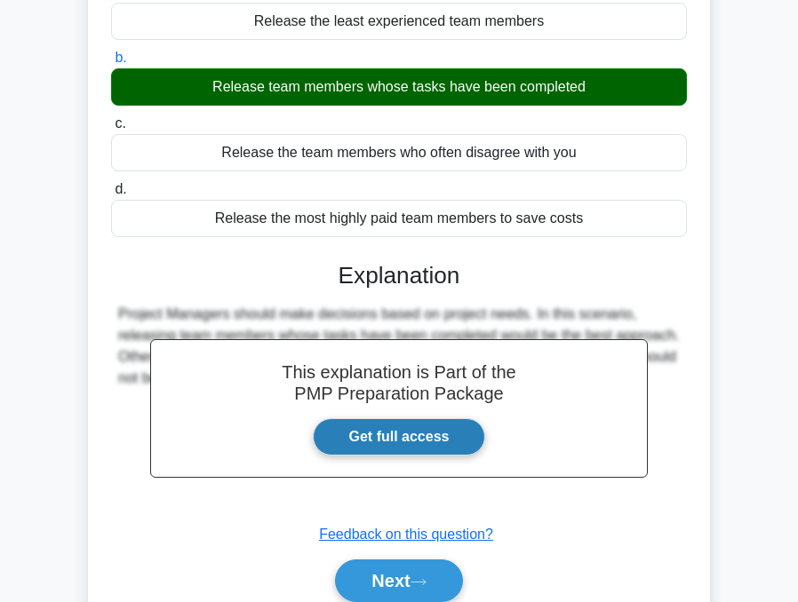
scroll to position [350, 0]
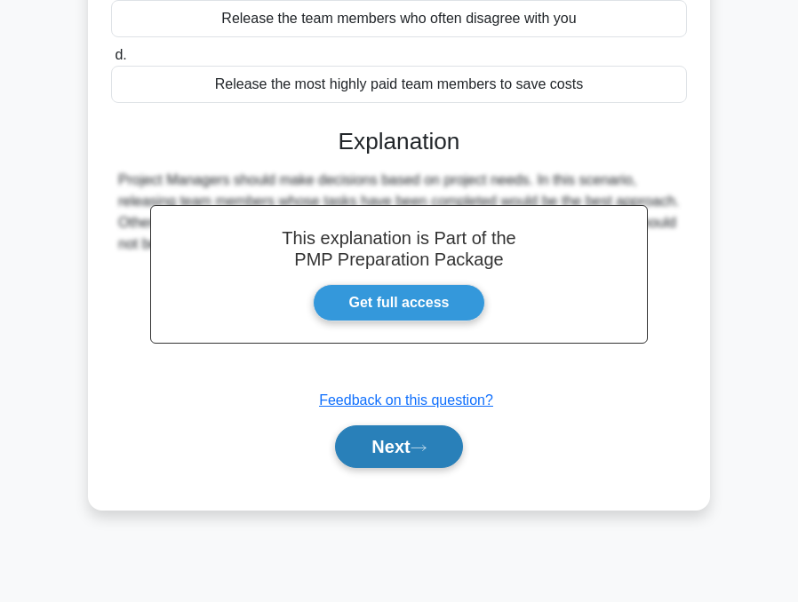
click at [382, 449] on button "Next" at bounding box center [398, 446] width 127 height 43
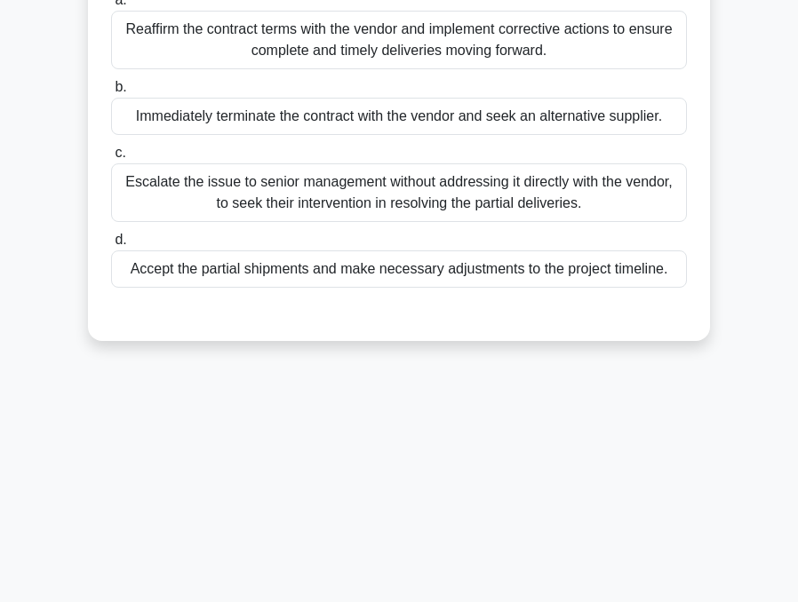
scroll to position [84, 0]
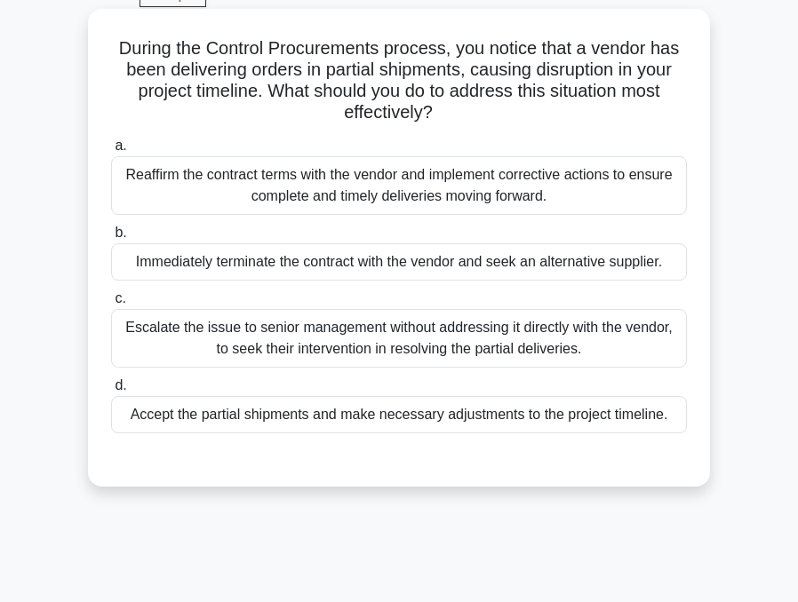
click at [238, 327] on div "Escalate the issue to senior management without addressing it directly with the…" at bounding box center [399, 338] width 576 height 59
click at [111, 305] on input "c. Escalate the issue to senior management without addressing it directly with …" at bounding box center [111, 299] width 0 height 12
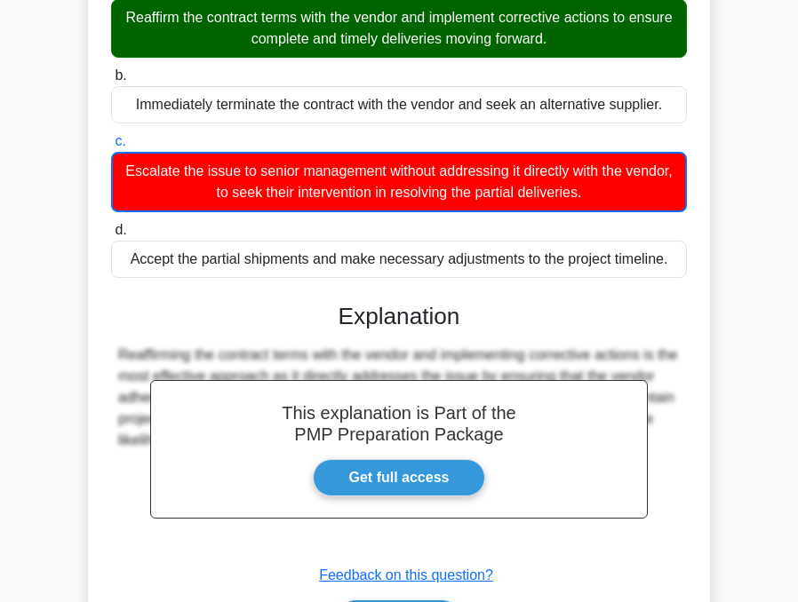
scroll to position [359, 0]
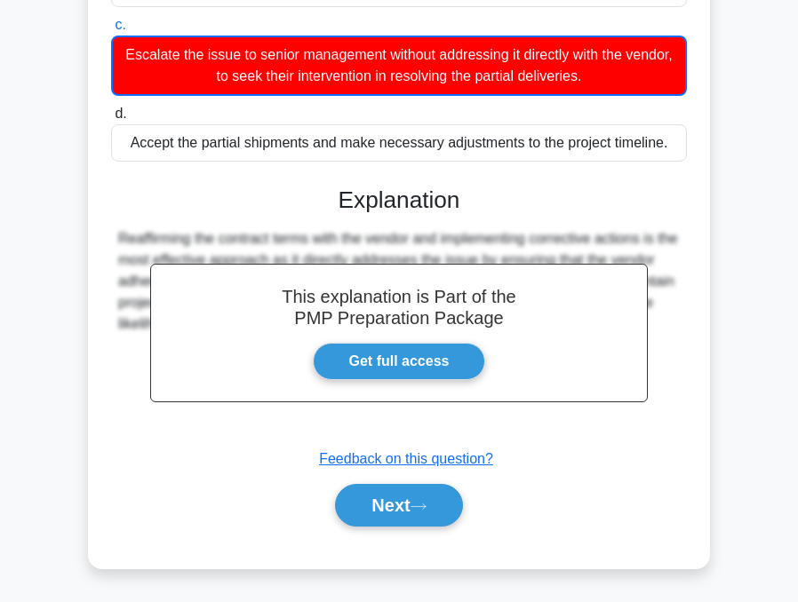
drag, startPoint x: 380, startPoint y: 501, endPoint x: 389, endPoint y: 58, distance: 443.4
click at [380, 497] on button "Next" at bounding box center [398, 505] width 127 height 43
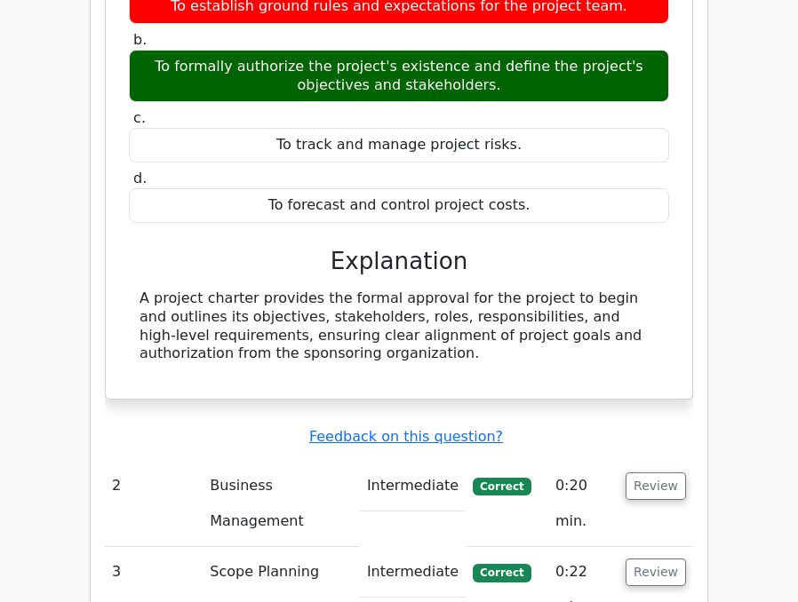
scroll to position [1865, 0]
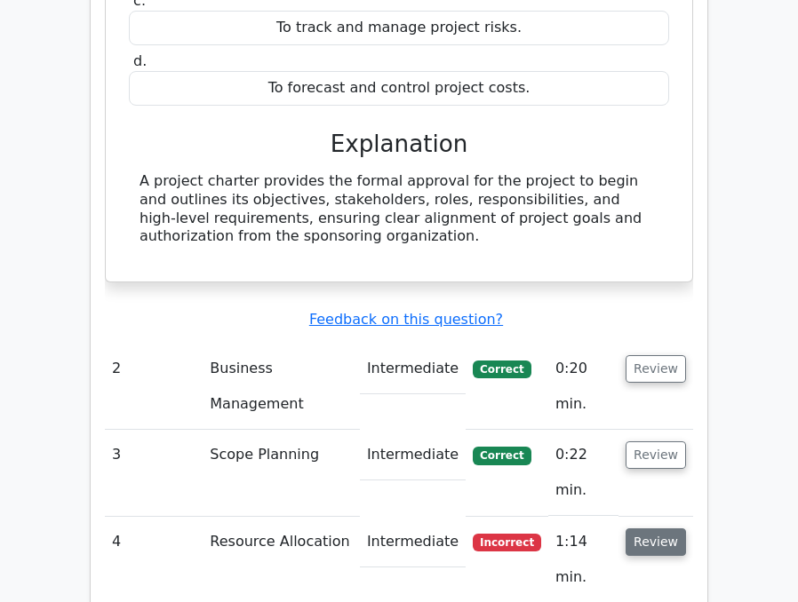
click at [662, 529] on button "Review" at bounding box center [655, 543] width 60 height 28
click at [679, 529] on button "Review" at bounding box center [655, 543] width 60 height 28
click at [663, 529] on button "Review" at bounding box center [655, 543] width 60 height 28
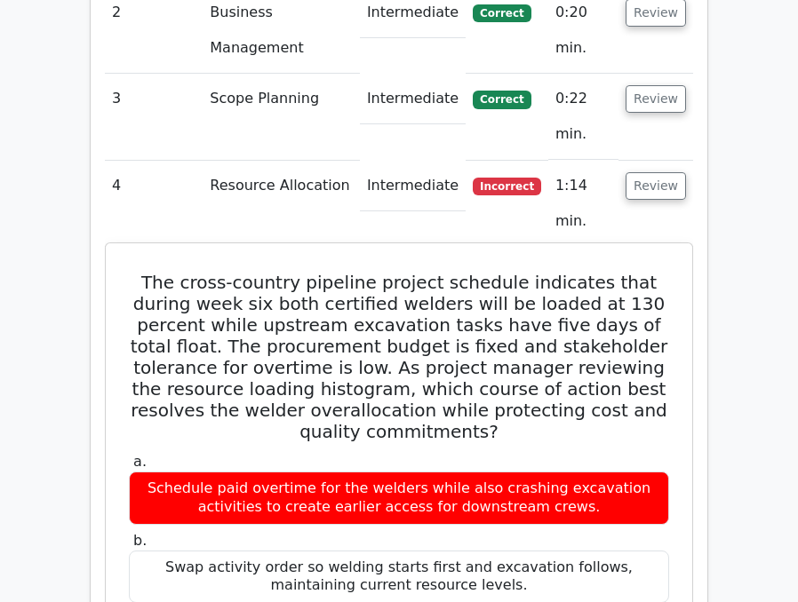
scroll to position [2221, 0]
